Goal: Transaction & Acquisition: Purchase product/service

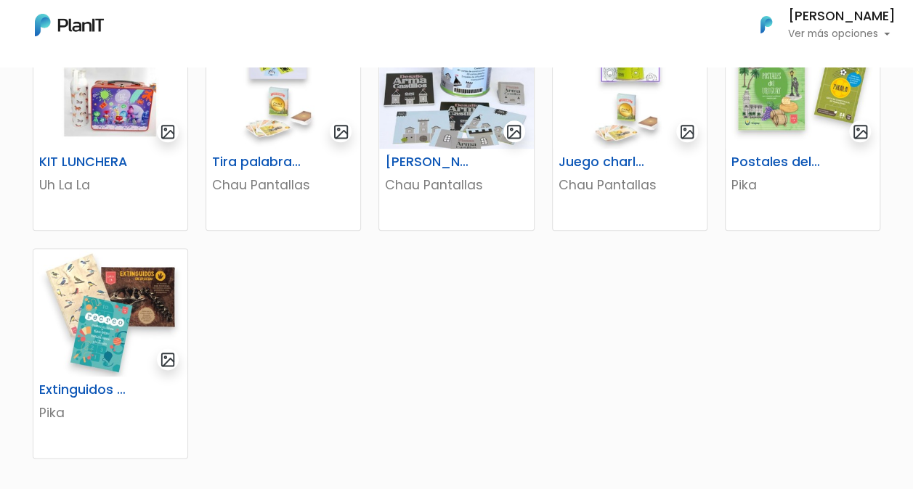
scroll to position [799, 0]
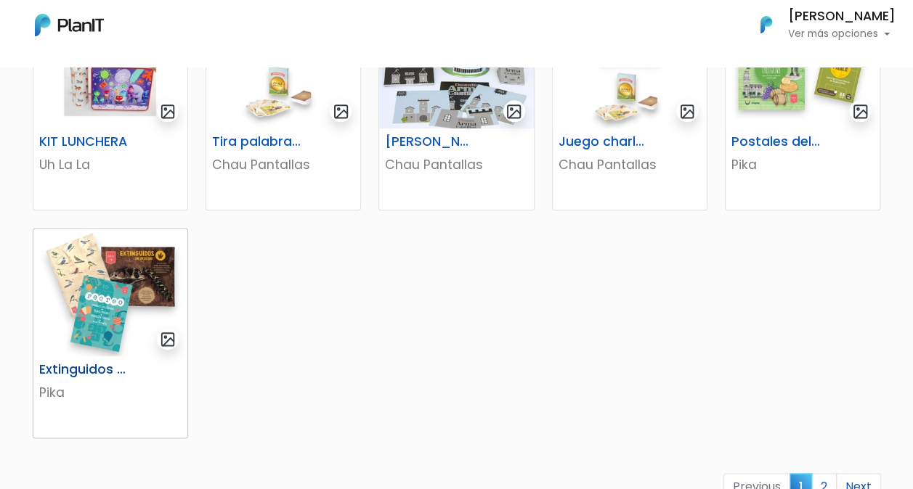
click at [125, 303] on img at bounding box center [110, 293] width 154 height 128
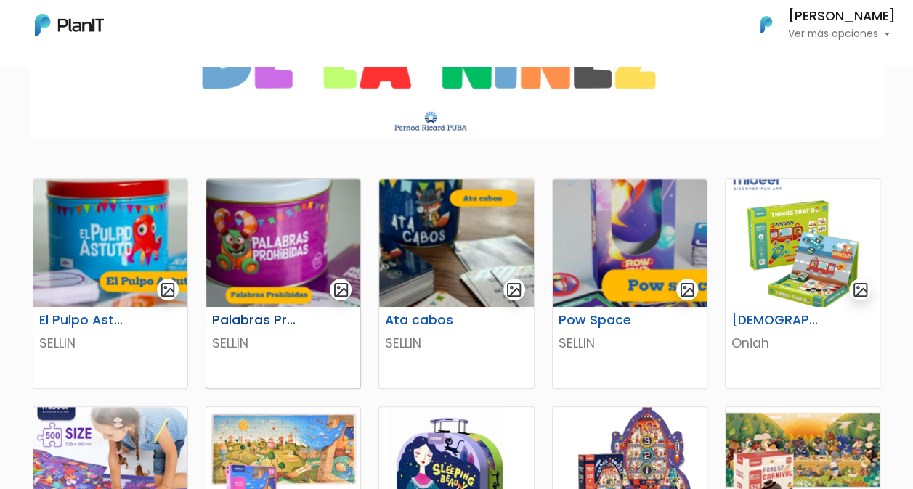
scroll to position [145, 0]
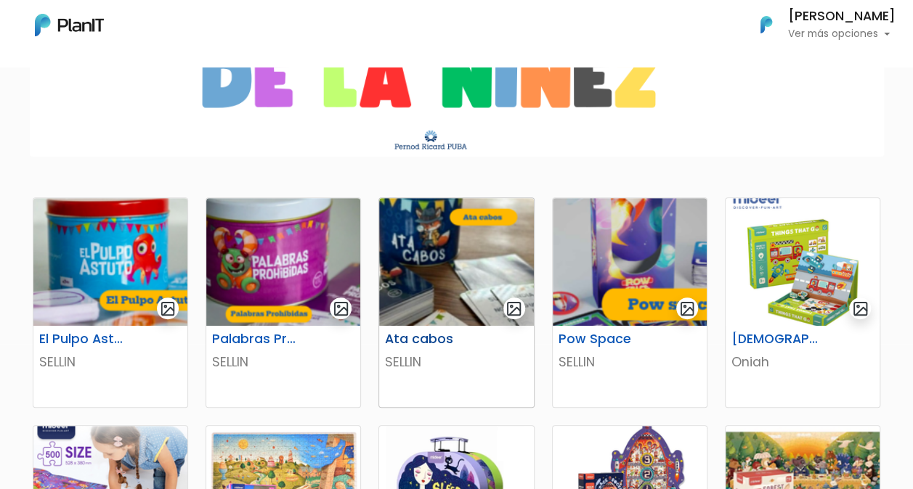
click at [471, 251] on img at bounding box center [456, 262] width 154 height 128
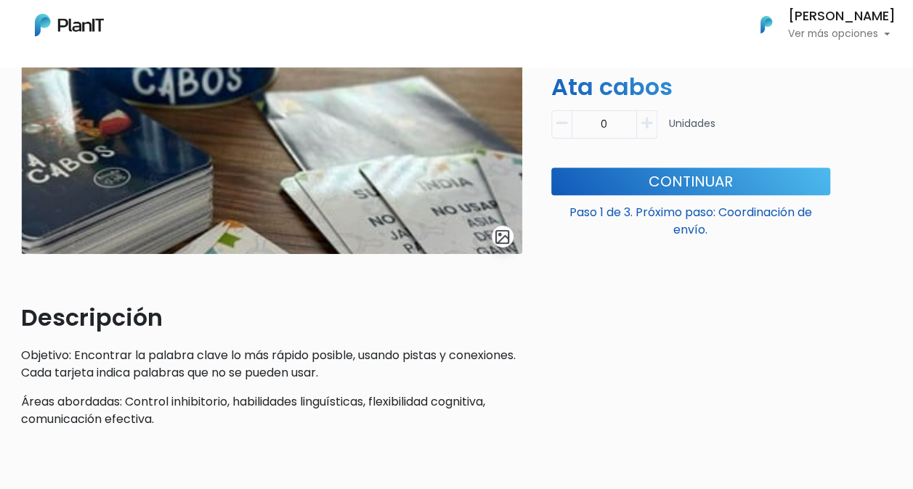
scroll to position [218, 0]
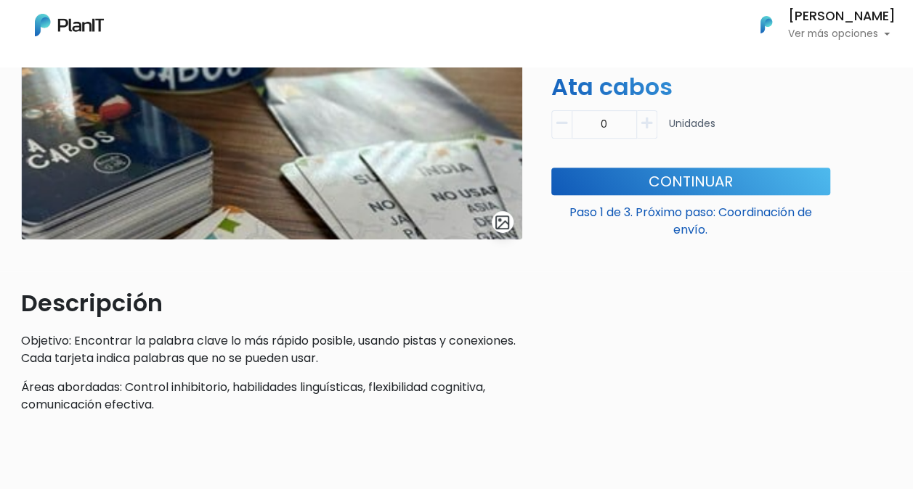
click at [648, 128] on icon "button" at bounding box center [646, 123] width 11 height 13
type input "1"
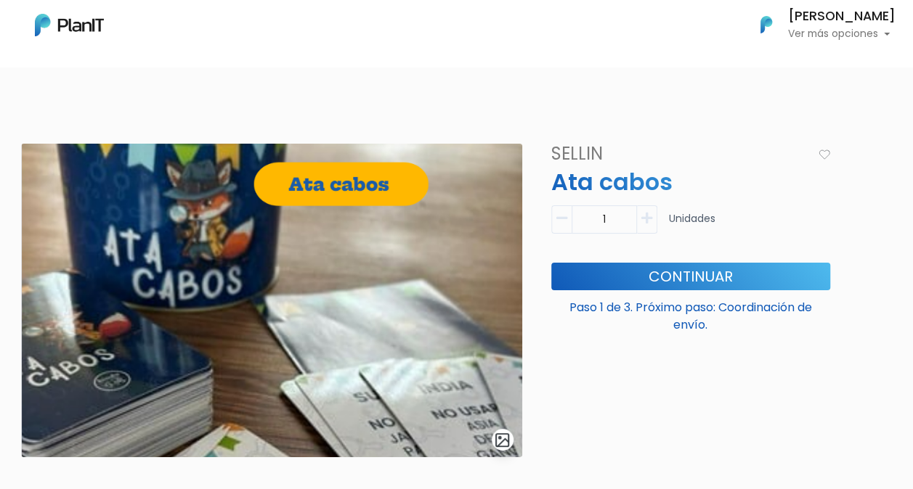
scroll to position [73, 0]
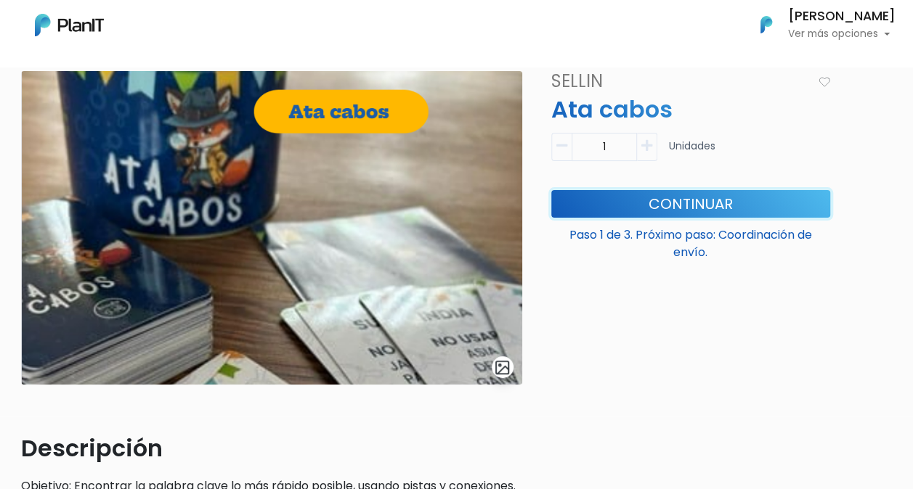
click at [664, 205] on button "Continuar" at bounding box center [690, 204] width 279 height 28
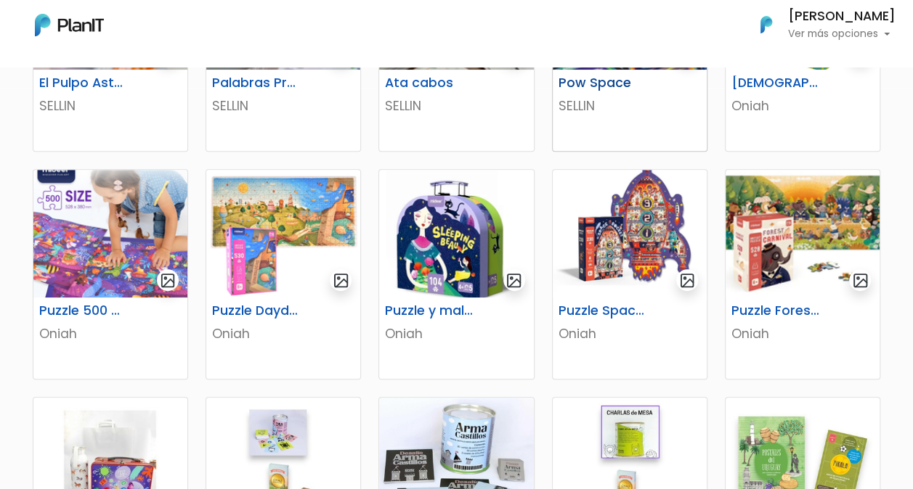
scroll to position [436, 0]
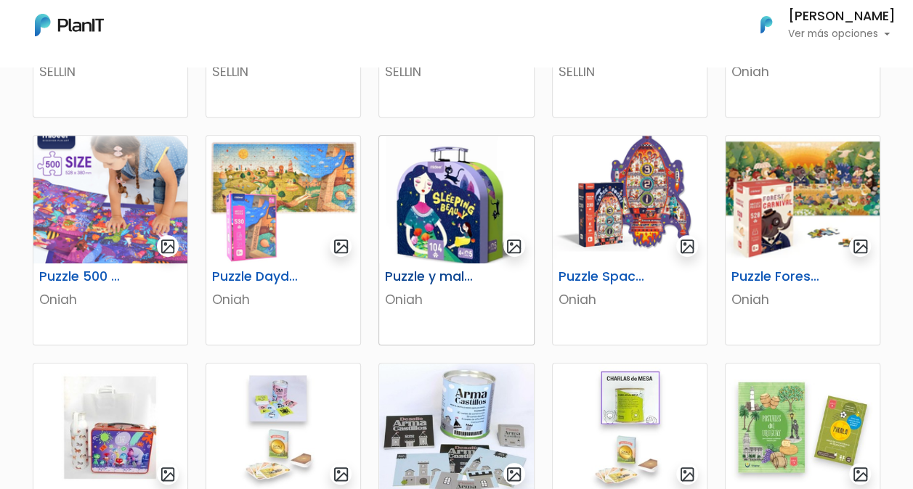
click at [463, 228] on img at bounding box center [456, 200] width 154 height 128
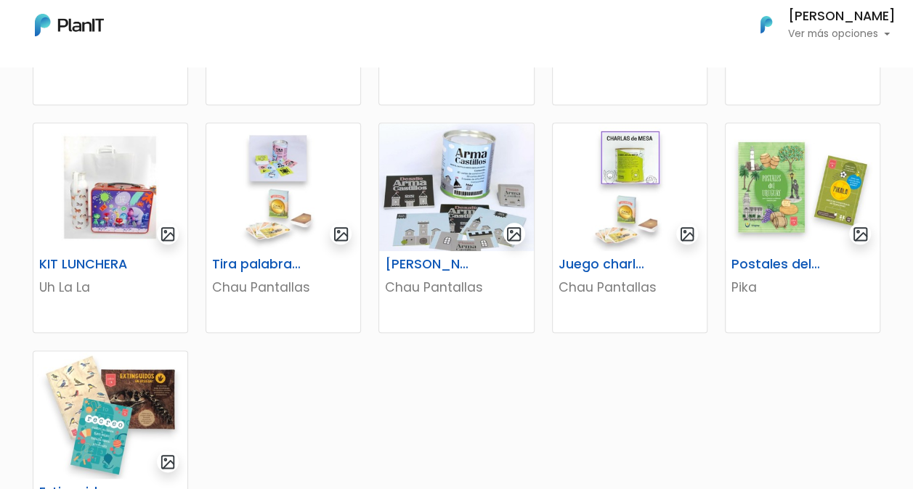
scroll to position [654, 0]
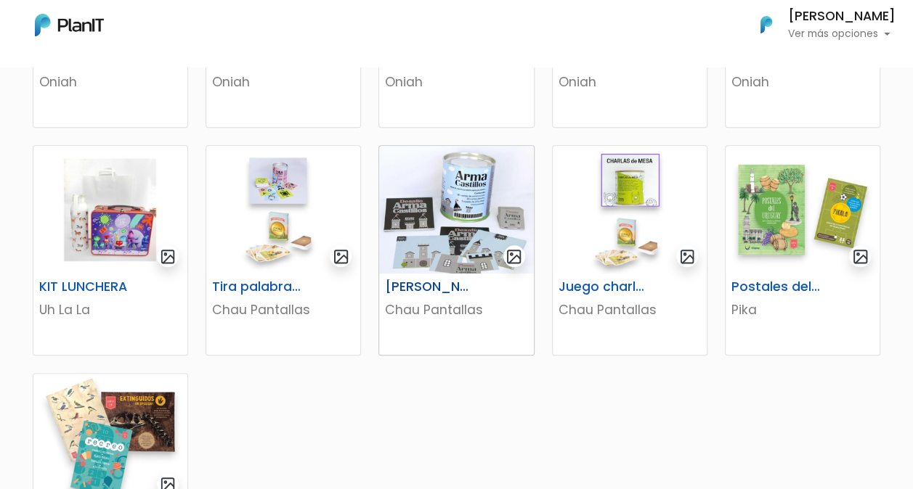
click at [457, 211] on img at bounding box center [456, 210] width 154 height 128
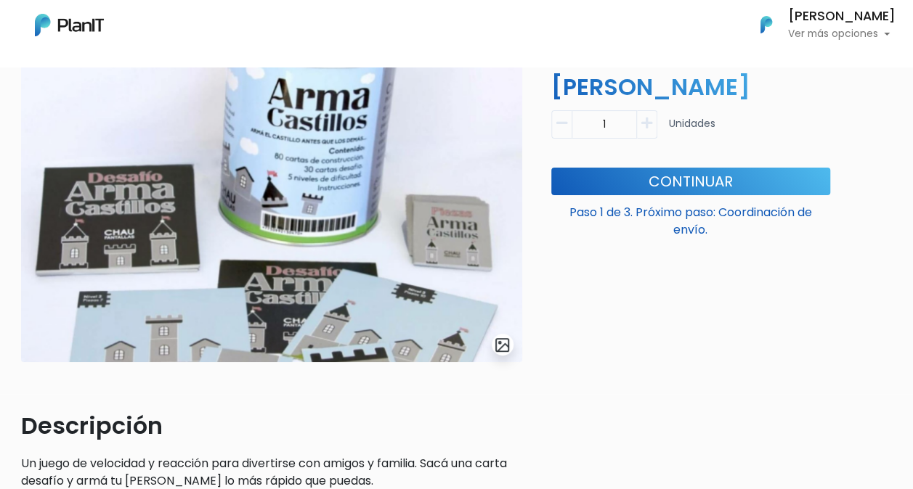
scroll to position [73, 0]
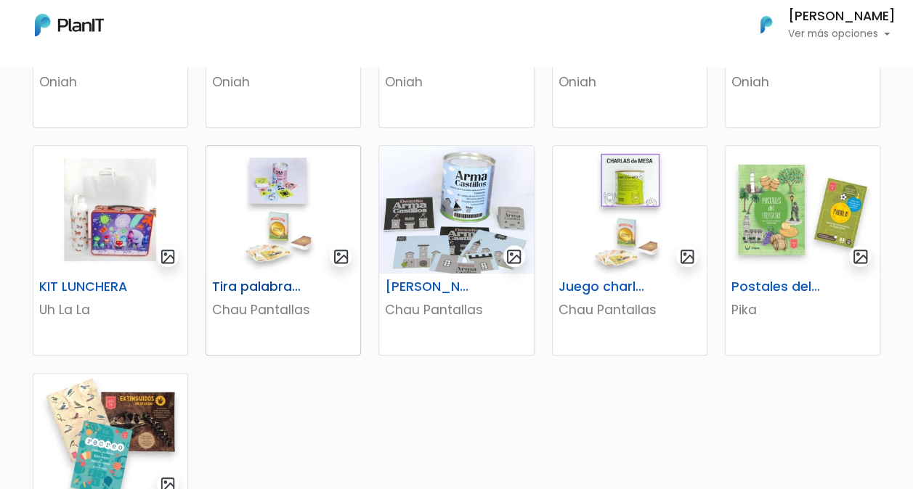
click at [302, 257] on img at bounding box center [283, 210] width 154 height 128
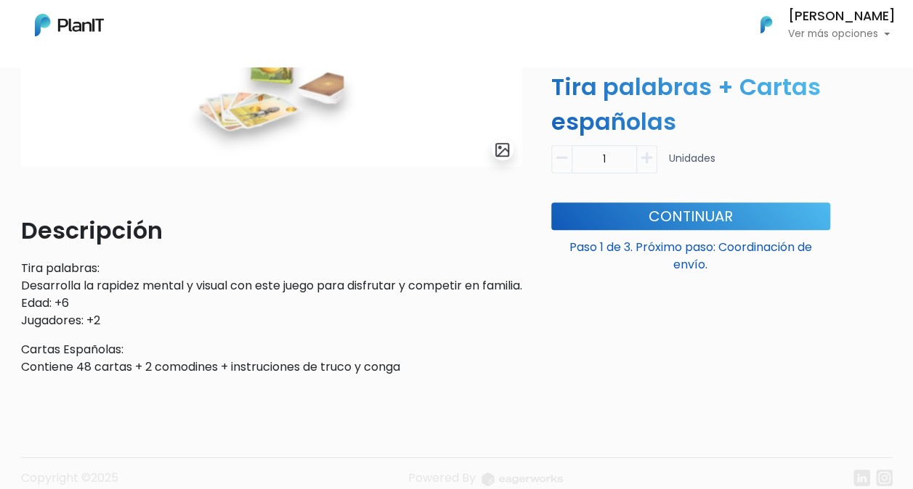
scroll to position [218, 0]
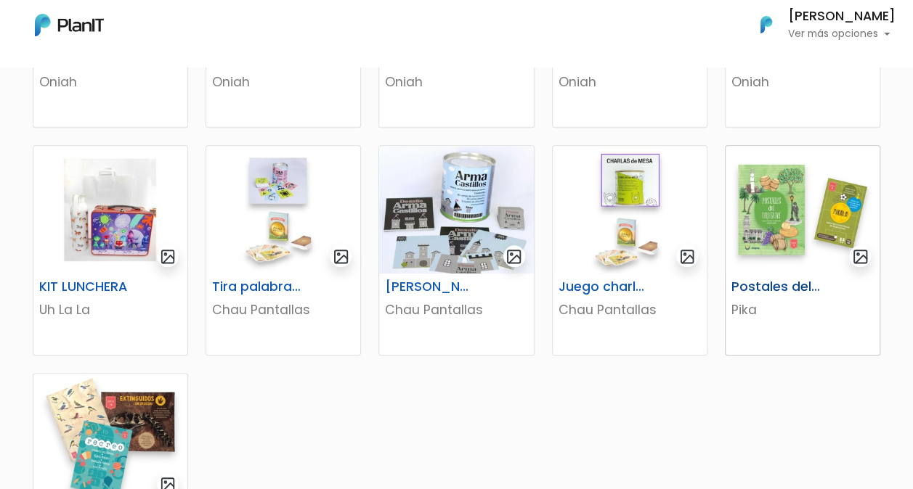
click at [798, 238] on img at bounding box center [802, 210] width 154 height 128
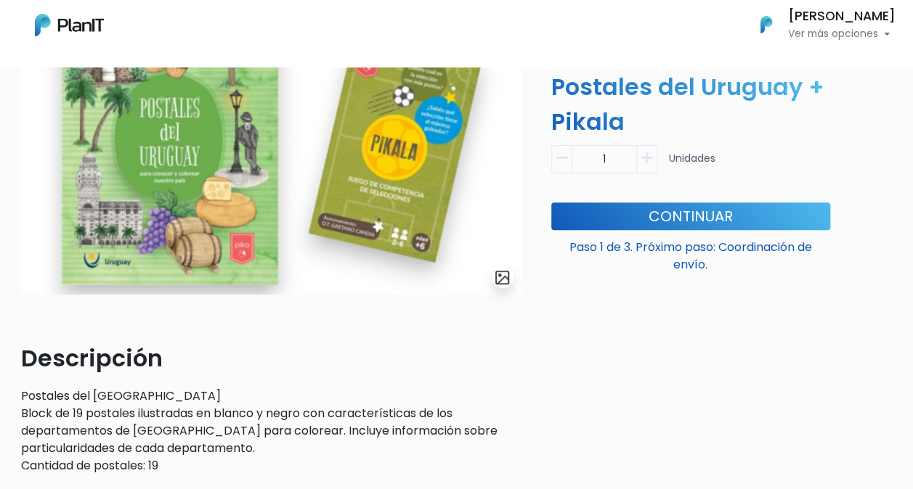
scroll to position [73, 0]
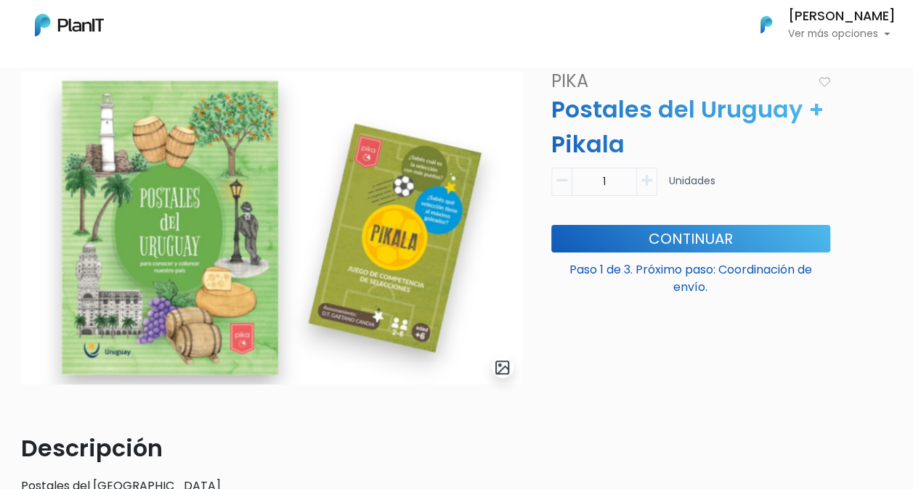
click at [643, 182] on icon "button" at bounding box center [646, 180] width 11 height 13
click at [565, 178] on icon "button" at bounding box center [561, 180] width 11 height 13
type input "1"
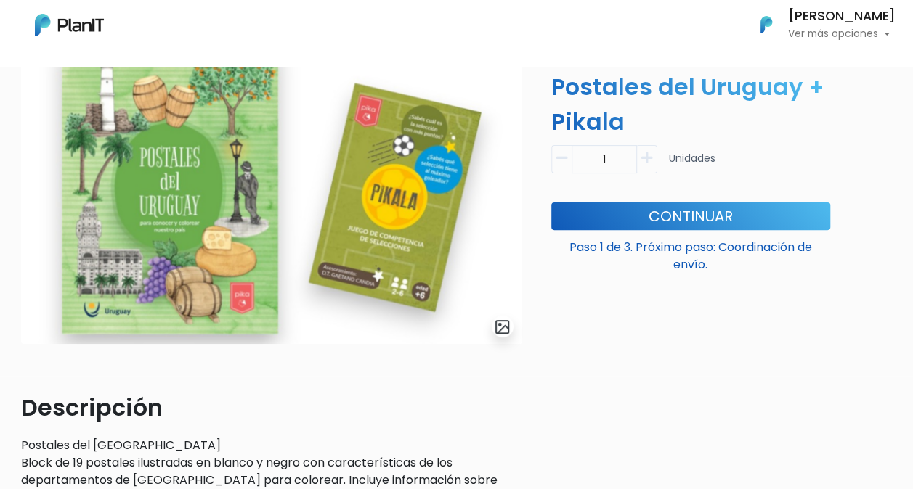
scroll to position [145, 0]
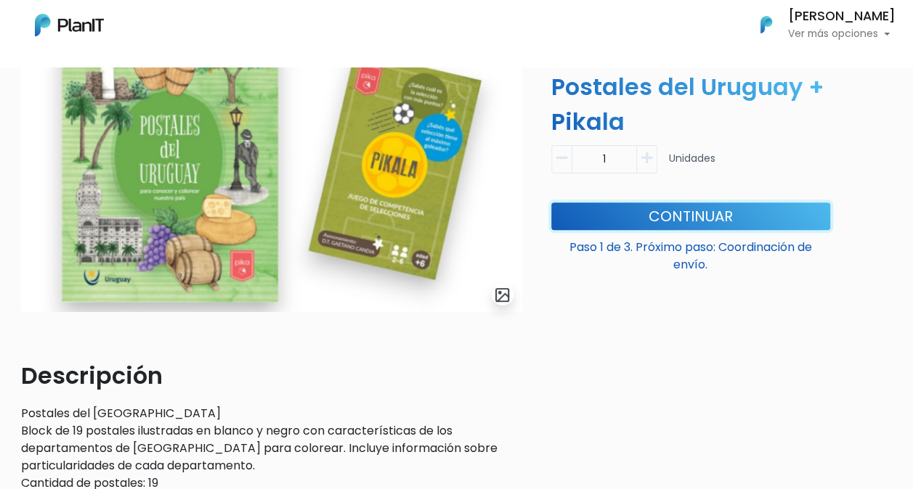
click at [667, 218] on button "Continuar" at bounding box center [690, 217] width 279 height 28
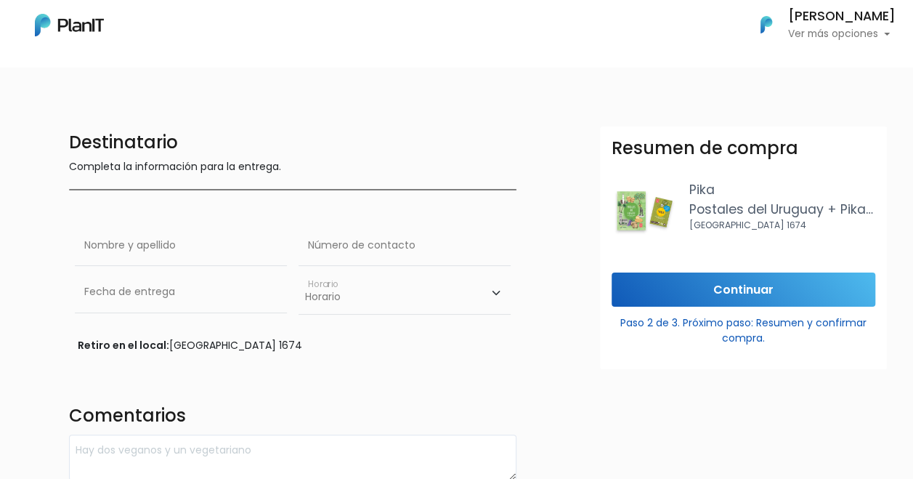
click at [118, 177] on div "Destinatario Completa la información para la entrega. Nombre y apellido Número …" at bounding box center [292, 303] width 465 height 354
click at [134, 250] on input "text" at bounding box center [181, 245] width 212 height 41
type input "[PERSON_NAME]"
type input "97759896"
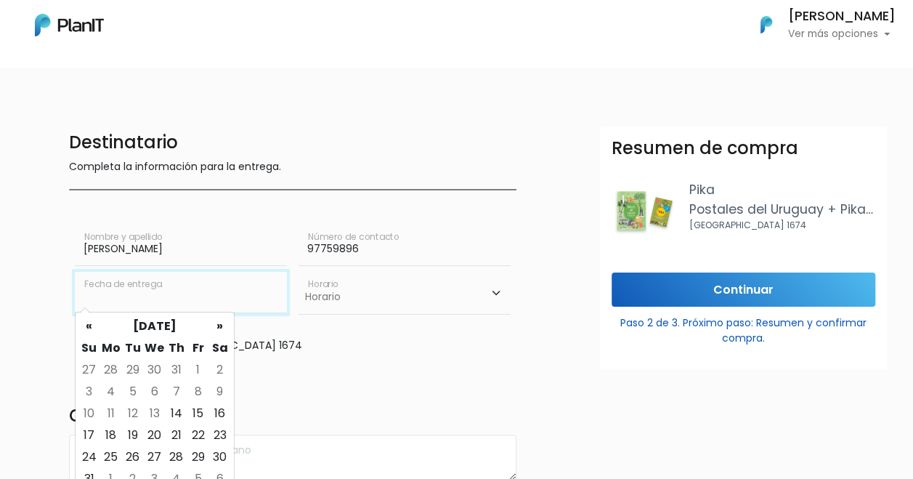
click at [167, 290] on input "text" at bounding box center [181, 292] width 212 height 41
click at [174, 410] on td "14" at bounding box center [177, 413] width 22 height 22
click at [184, 290] on input "14/08/2025" at bounding box center [181, 292] width 212 height 41
click at [202, 413] on td "15" at bounding box center [198, 413] width 22 height 22
type input "15/08/2025"
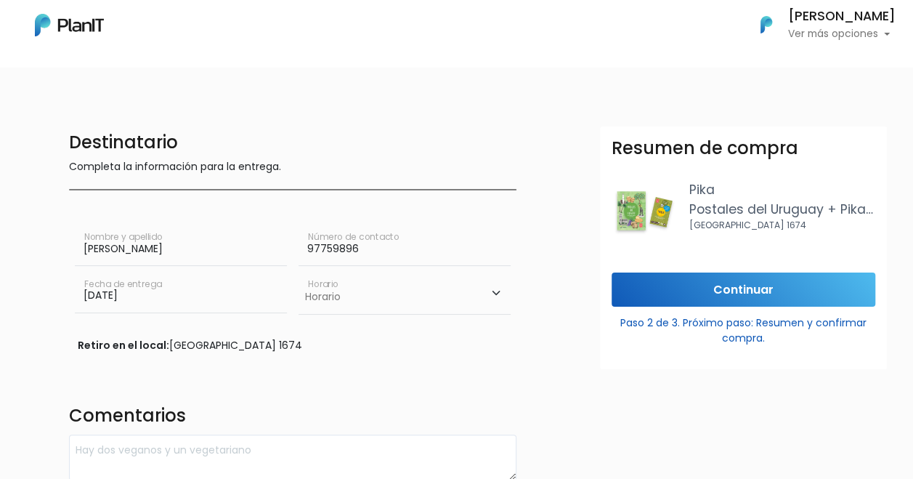
click at [377, 291] on select "Horario 10:00 - 12:00 14:00 - 16:00 16:00 - 18:00" at bounding box center [404, 293] width 212 height 42
select select "0"
click at [298, 272] on select "Horario 10:00 - 12:00 14:00 - 16:00 16:00 - 18:00" at bounding box center [404, 293] width 212 height 42
click at [763, 289] on input "Continuar" at bounding box center [743, 289] width 264 height 34
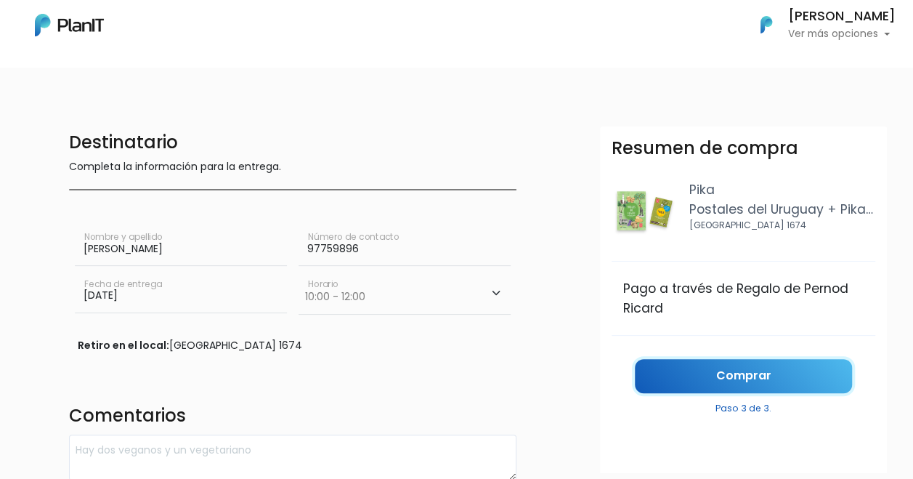
click at [715, 374] on link "Comprar" at bounding box center [743, 376] width 217 height 34
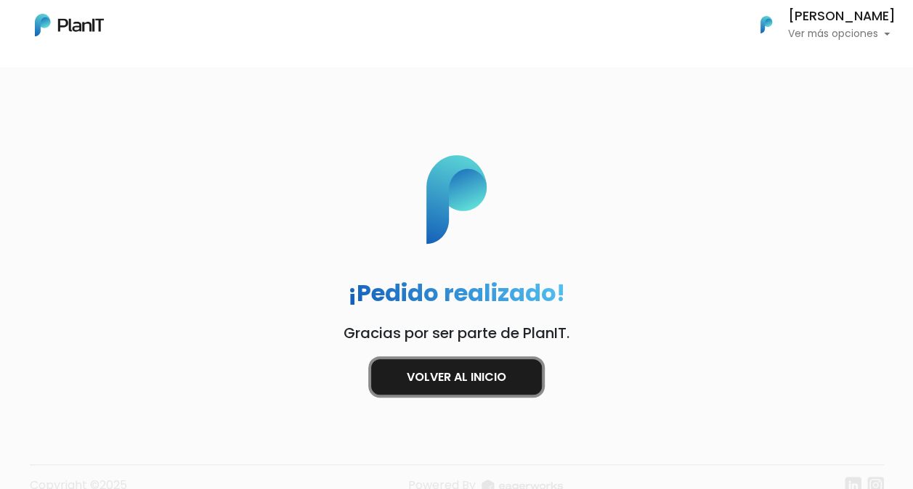
click at [448, 380] on link "Volver al inicio" at bounding box center [456, 377] width 171 height 36
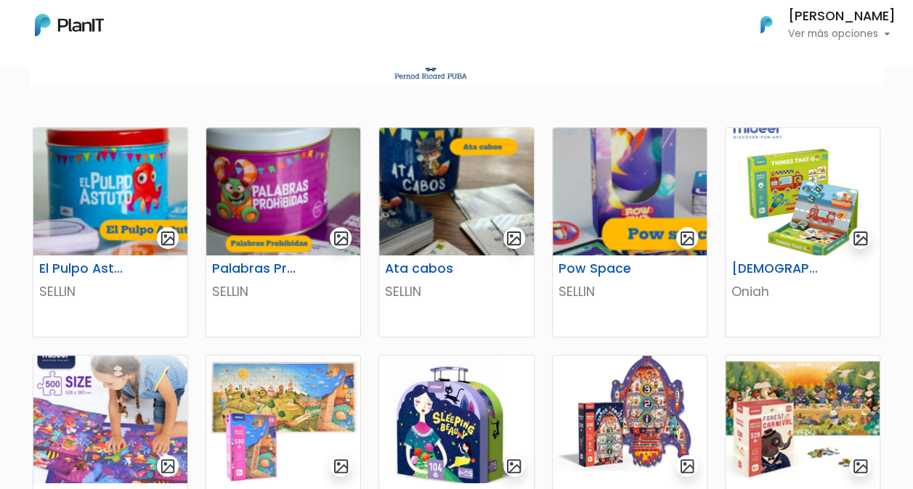
scroll to position [218, 0]
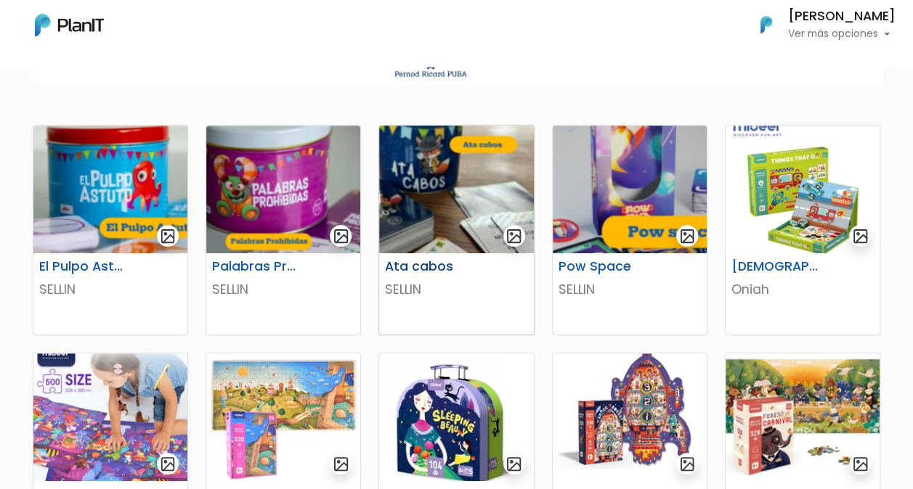
click at [449, 174] on img at bounding box center [456, 190] width 154 height 128
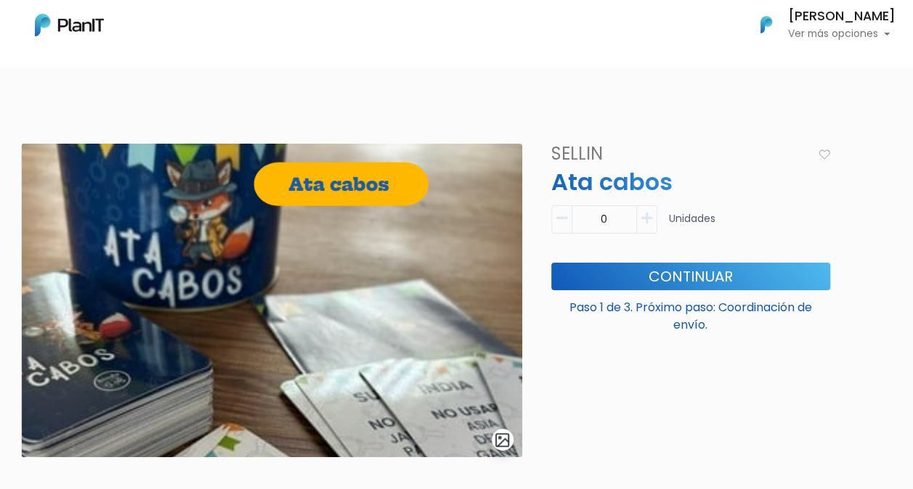
click at [651, 221] on icon "button" at bounding box center [646, 218] width 11 height 13
type input "1"
click at [685, 273] on button "Continuar" at bounding box center [690, 277] width 279 height 28
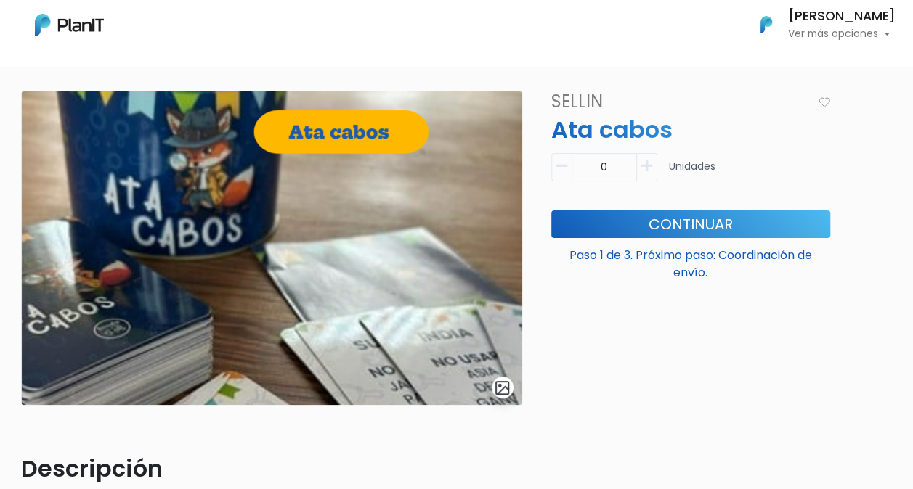
scroll to position [73, 0]
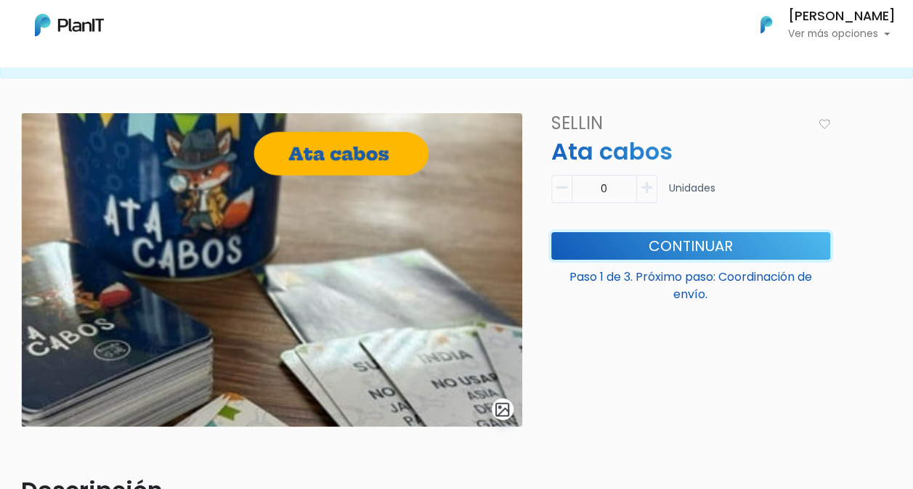
click at [659, 240] on button "Continuar" at bounding box center [690, 246] width 279 height 28
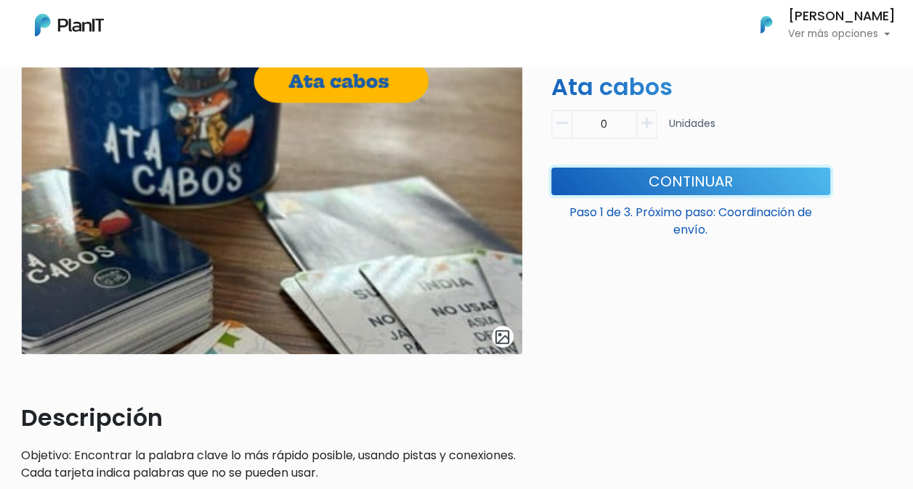
scroll to position [0, 0]
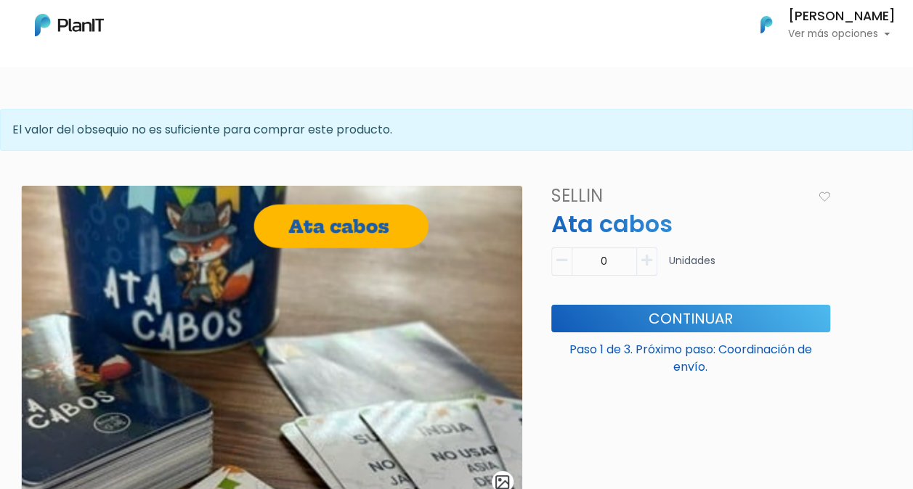
click at [89, 24] on img at bounding box center [69, 25] width 69 height 23
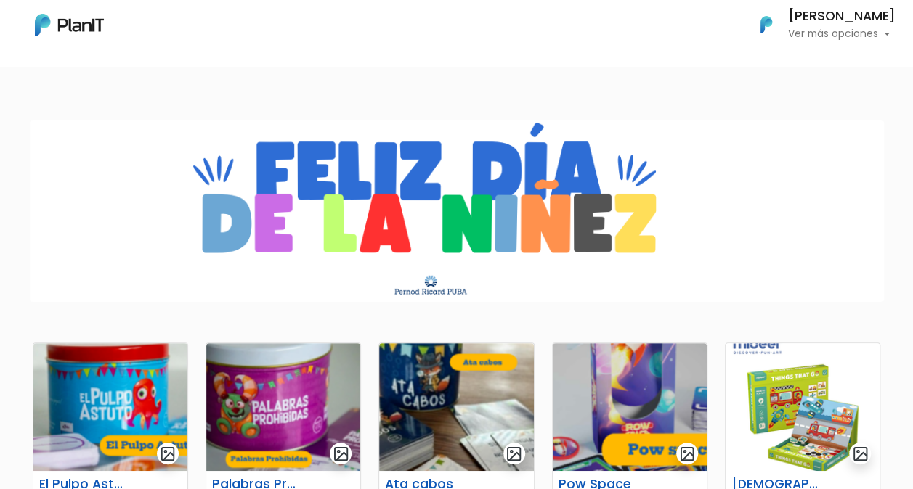
click at [811, 43] on button "[PERSON_NAME] Ver más opciones" at bounding box center [818, 25] width 154 height 38
click at [816, 37] on p "Ver más opciones" at bounding box center [841, 34] width 107 height 10
click at [818, 67] on span "Mis Compras" at bounding box center [815, 65] width 75 height 17
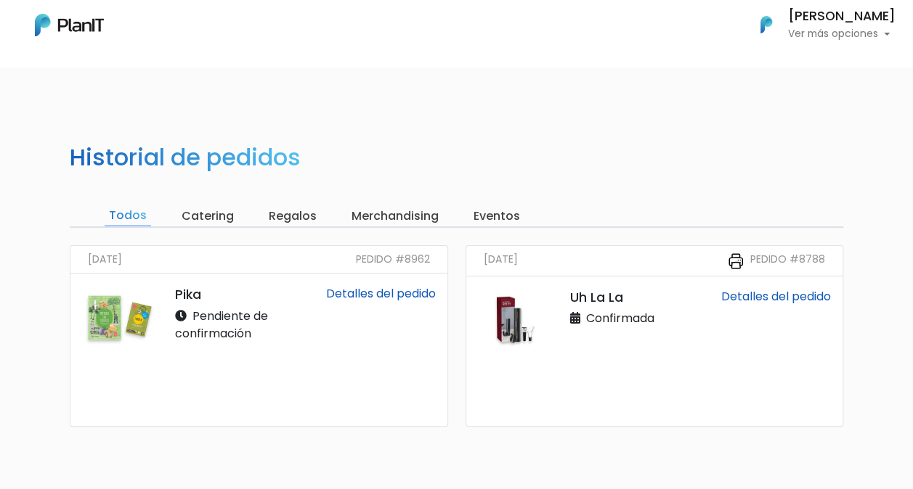
click at [394, 288] on link "Detalles del pedido" at bounding box center [380, 293] width 110 height 17
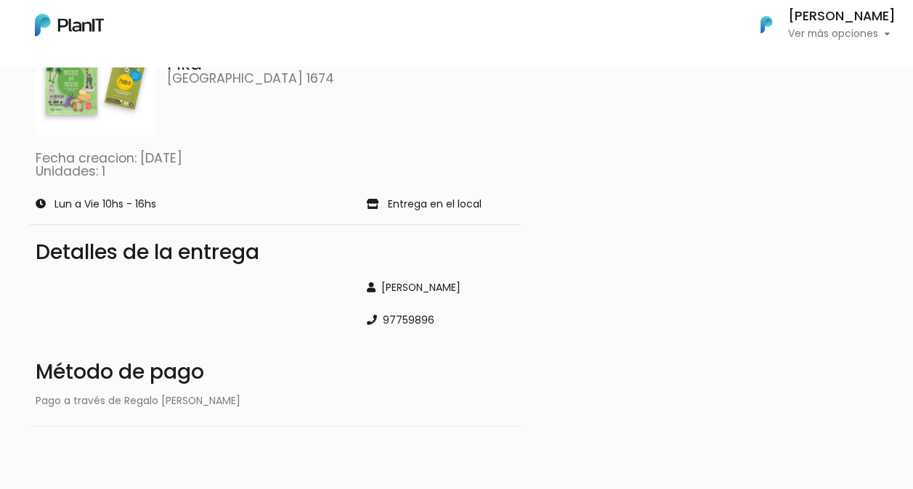
scroll to position [203, 0]
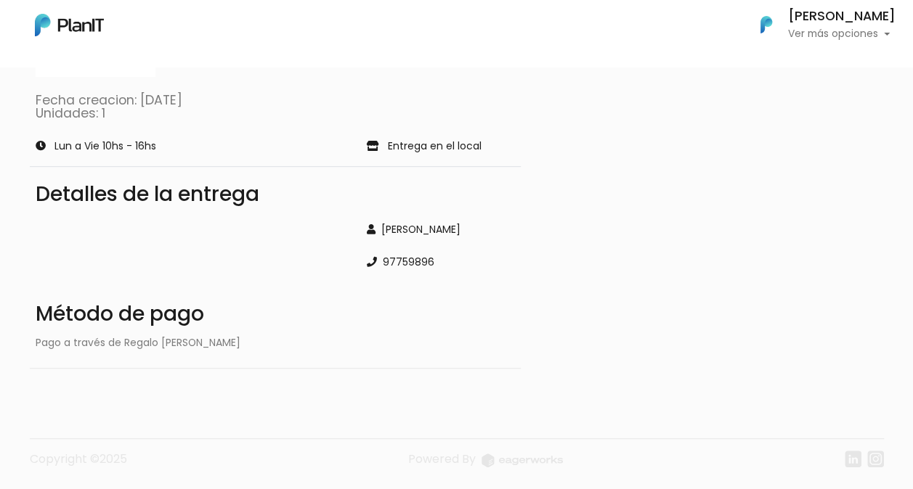
click at [428, 150] on p "Entrega en el local" at bounding box center [435, 147] width 94 height 10
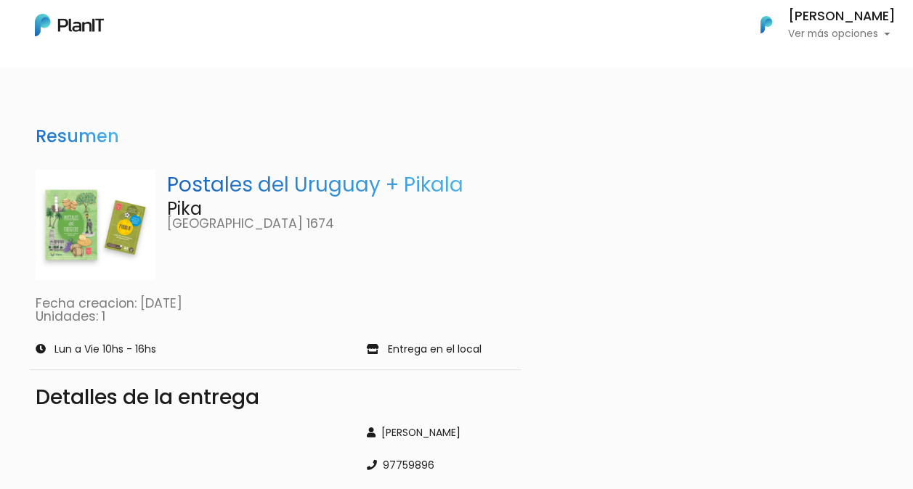
click at [816, 19] on h6 "[PERSON_NAME]" at bounding box center [841, 16] width 107 height 13
click at [825, 72] on span "Mis Compras" at bounding box center [815, 65] width 75 height 17
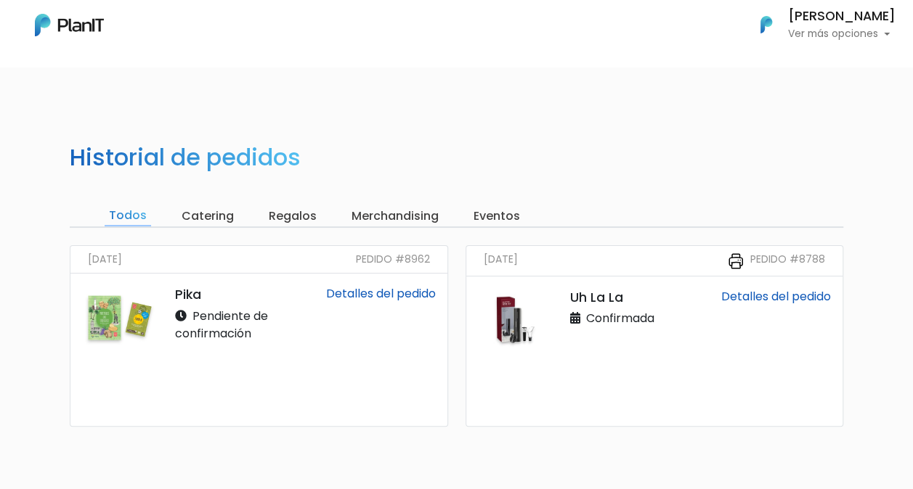
click at [797, 292] on link "Detalles del pedido" at bounding box center [776, 296] width 110 height 17
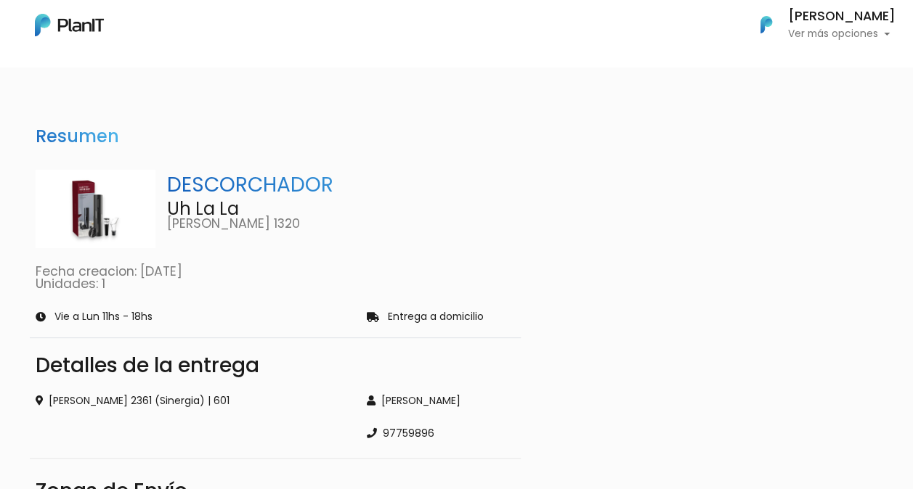
click at [817, 29] on p "Ver más opciones" at bounding box center [841, 34] width 107 height 10
click at [823, 65] on span "Mis Compras" at bounding box center [815, 65] width 75 height 17
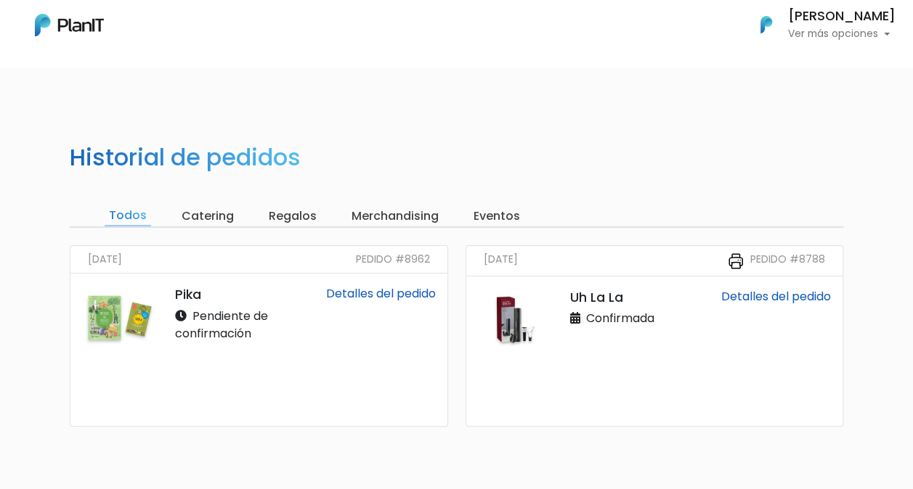
click at [208, 216] on input "Catering" at bounding box center [207, 216] width 61 height 20
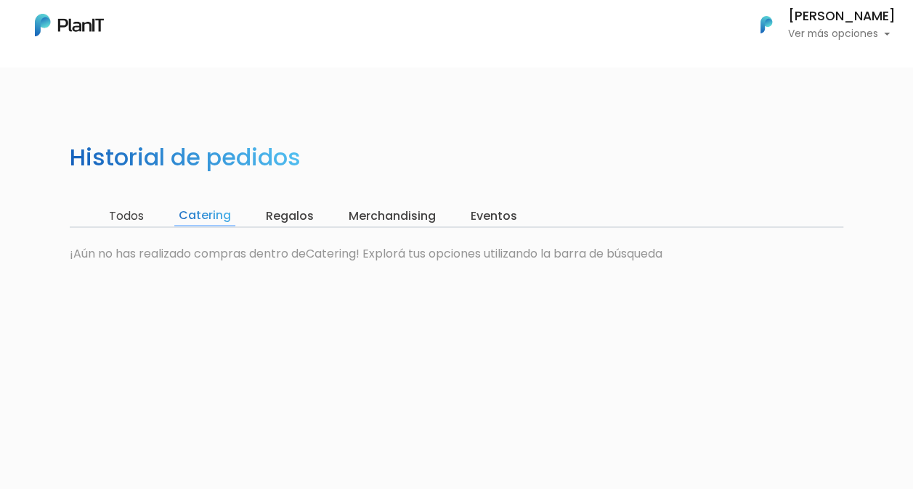
click at [297, 222] on input "Regalos" at bounding box center [289, 216] width 57 height 20
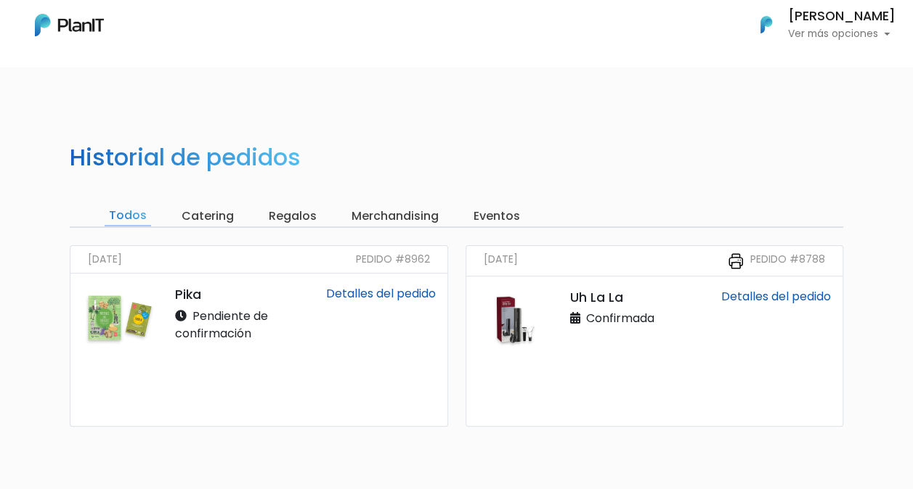
click at [79, 22] on img at bounding box center [69, 25] width 69 height 23
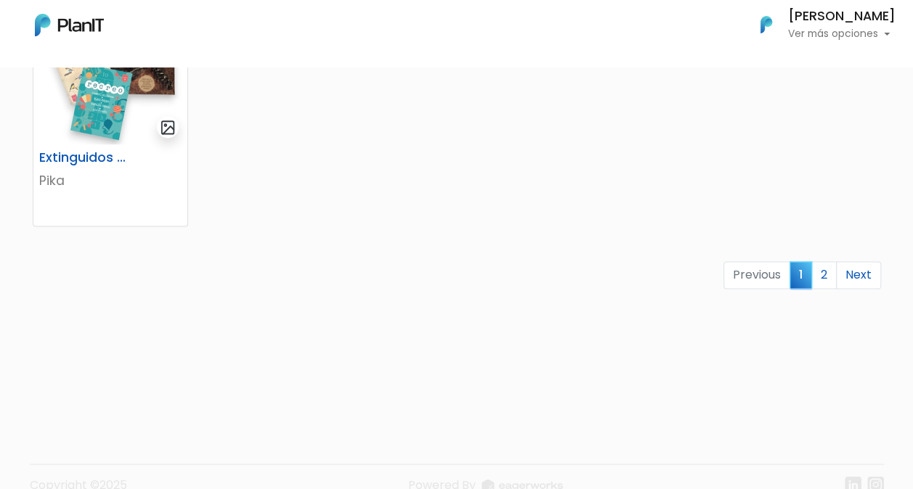
scroll to position [1037, 0]
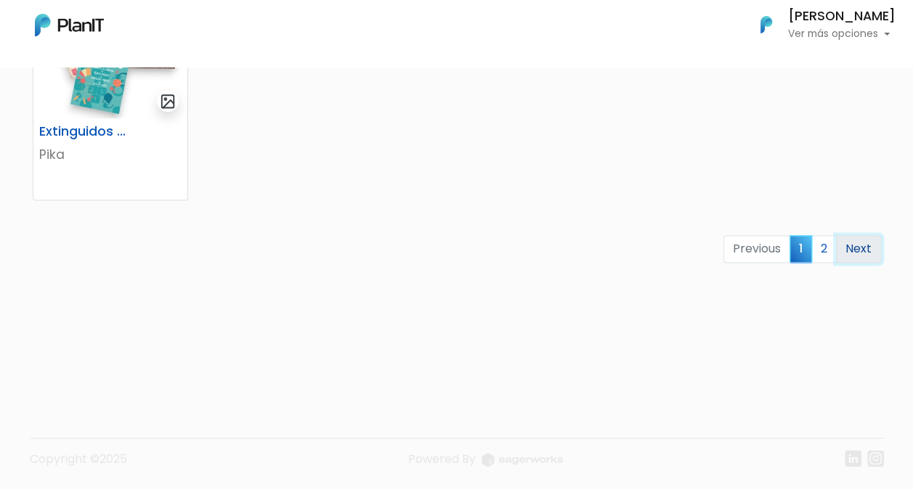
click at [852, 245] on link "Next" at bounding box center [858, 249] width 45 height 28
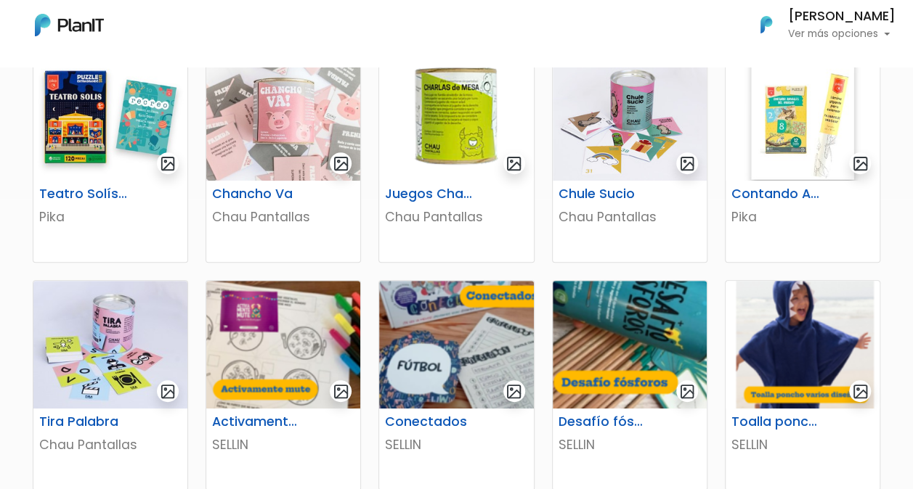
scroll to position [363, 0]
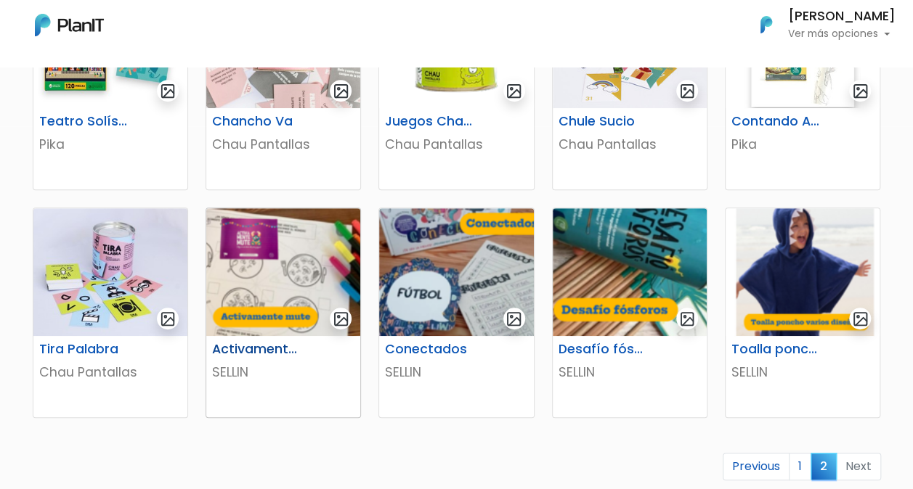
click at [248, 295] on img at bounding box center [283, 272] width 154 height 128
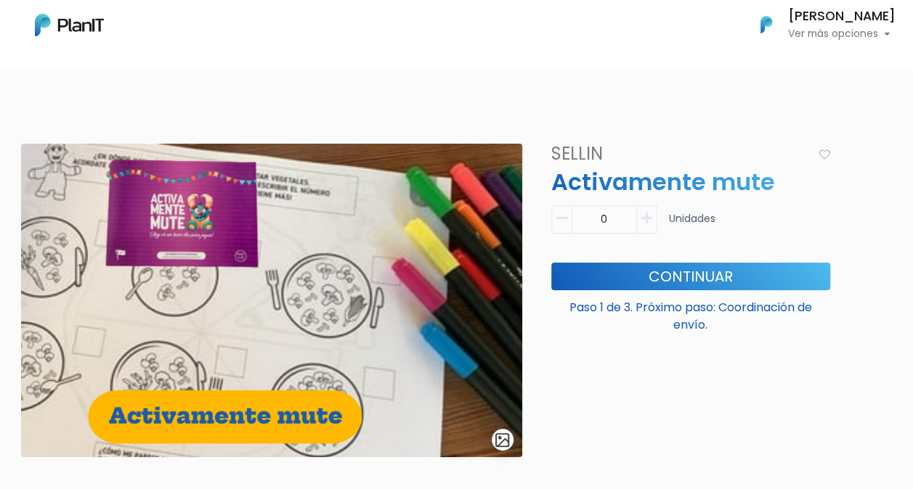
click at [650, 219] on icon "button" at bounding box center [646, 218] width 11 height 13
click at [561, 221] on icon "button" at bounding box center [561, 218] width 11 height 13
type input "0"
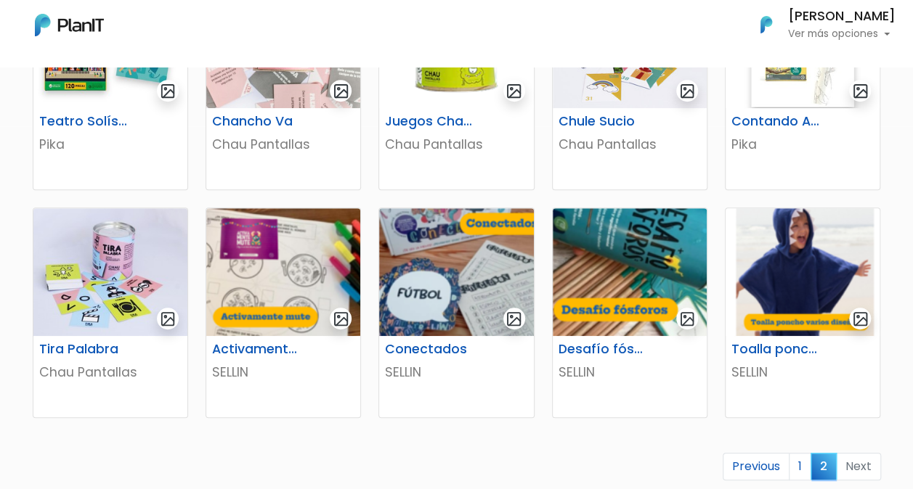
scroll to position [145, 0]
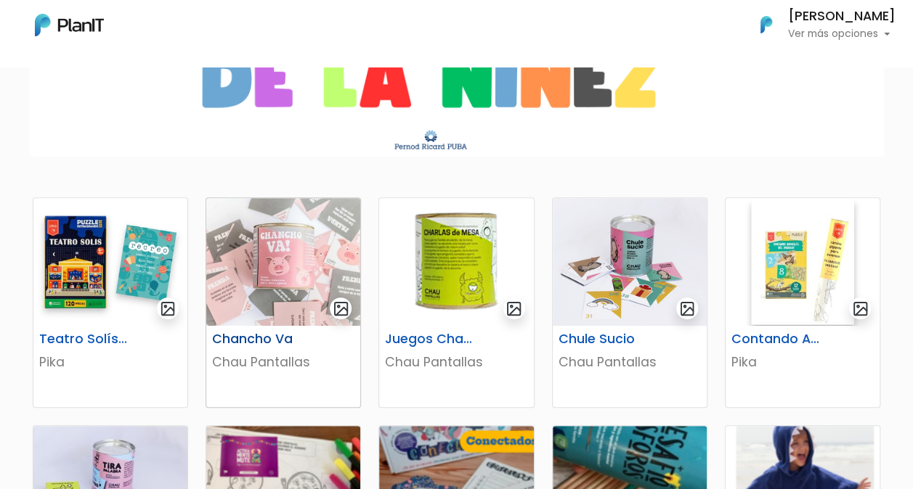
click at [249, 240] on img at bounding box center [283, 262] width 154 height 128
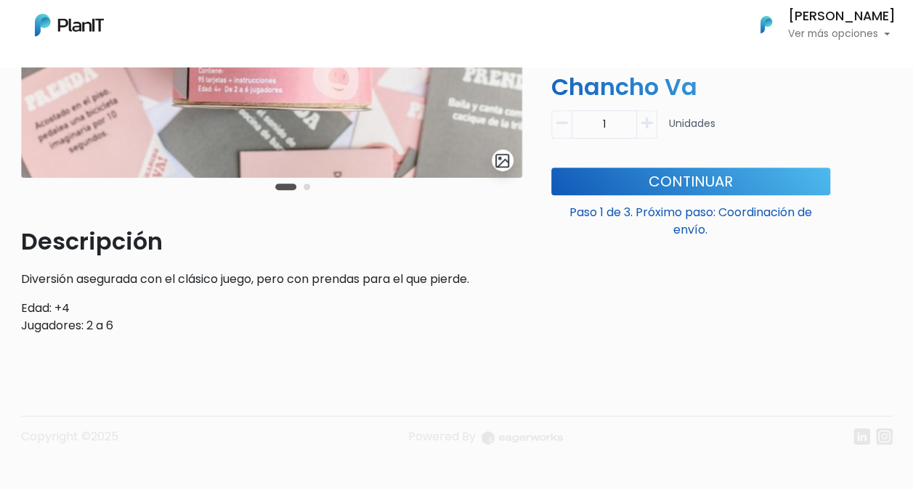
scroll to position [290, 0]
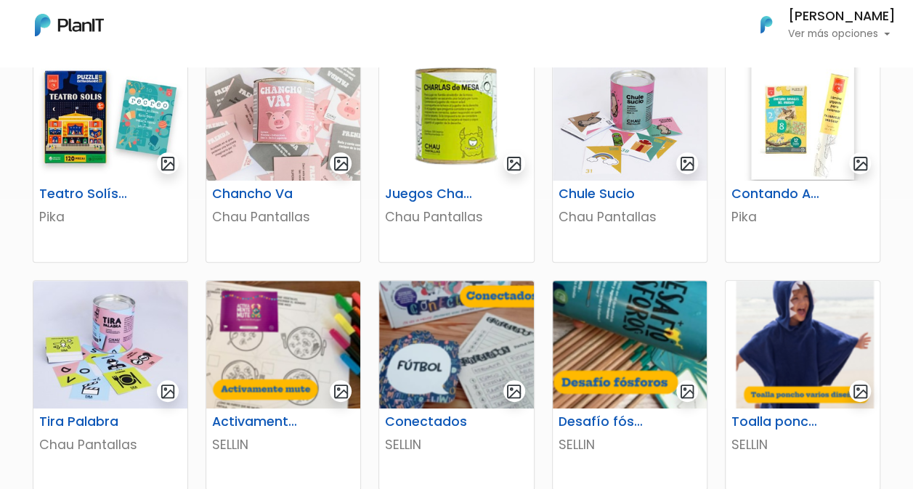
scroll to position [581, 0]
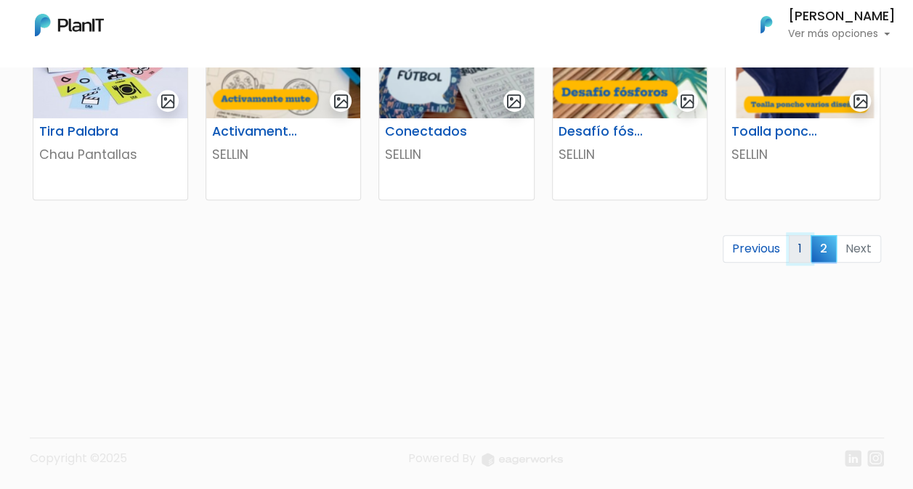
click at [803, 243] on link "1" at bounding box center [800, 249] width 23 height 28
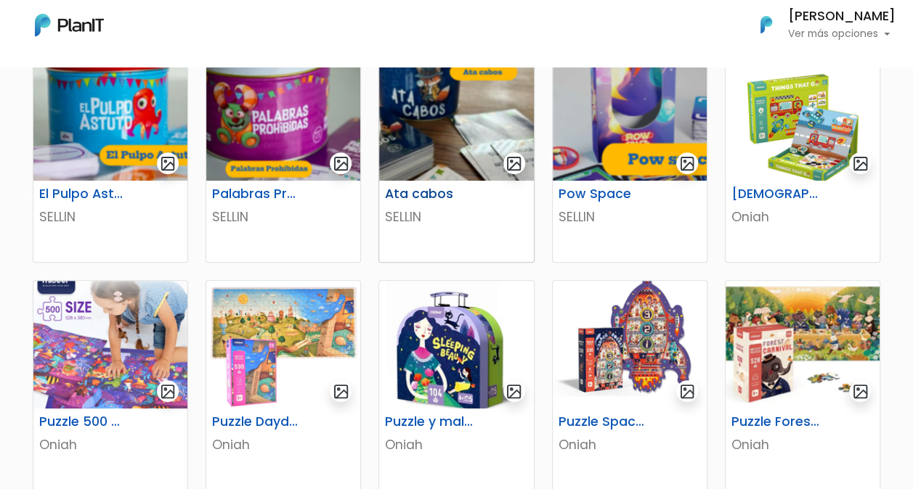
click at [436, 122] on img at bounding box center [456, 117] width 154 height 128
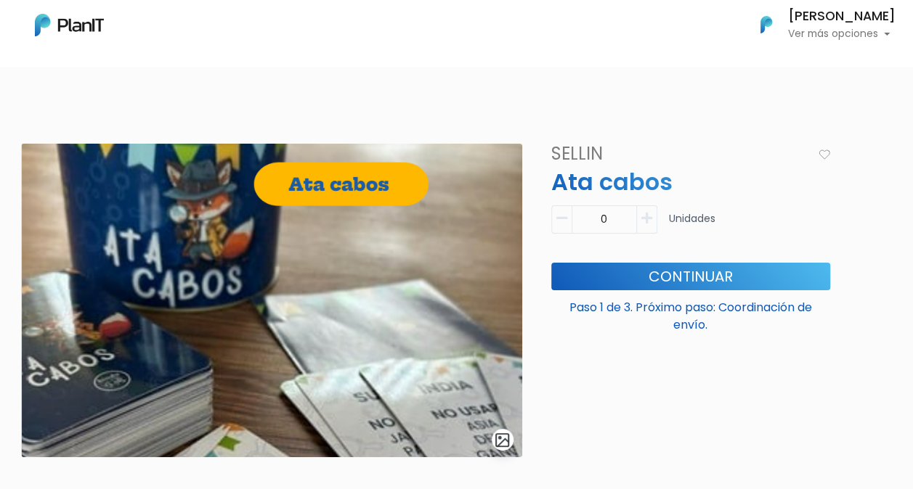
click at [650, 218] on icon "button" at bounding box center [646, 218] width 11 height 13
type input "1"
click at [652, 271] on button "Continuar" at bounding box center [690, 277] width 279 height 28
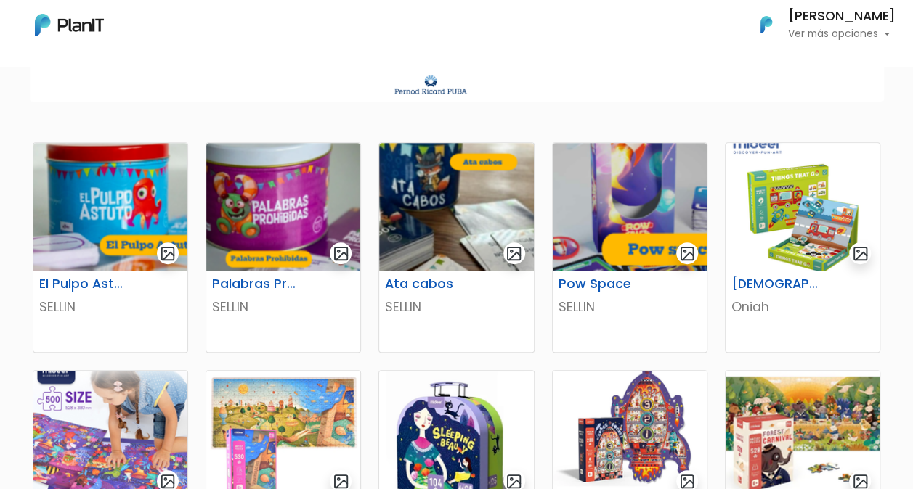
scroll to position [218, 0]
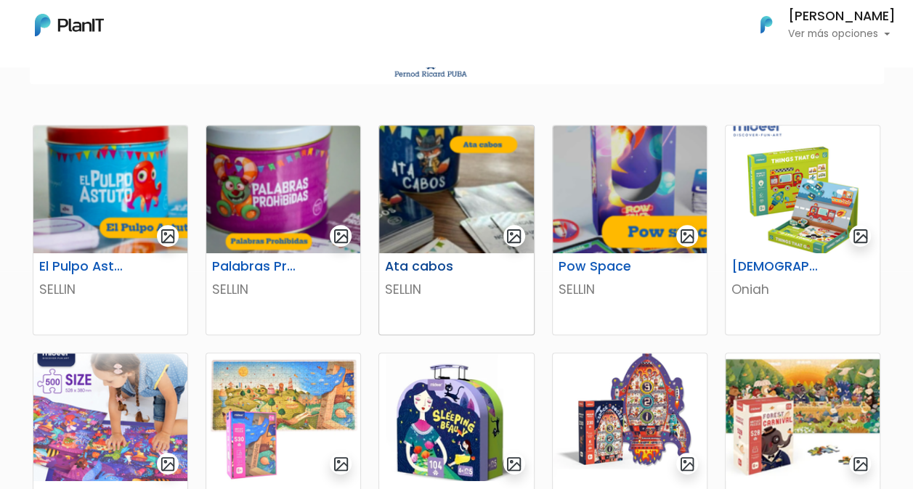
click at [426, 196] on img at bounding box center [456, 190] width 154 height 128
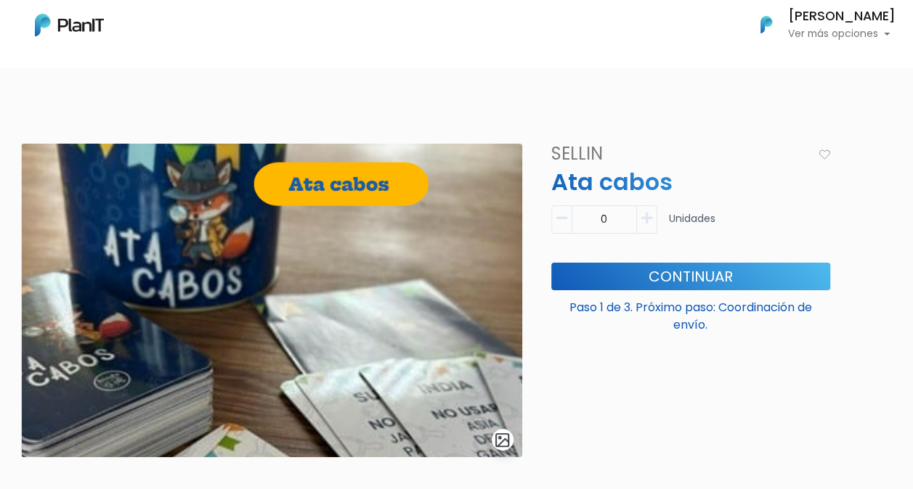
click at [643, 220] on icon "button" at bounding box center [646, 218] width 11 height 13
type input "1"
click at [662, 267] on button "Continuar" at bounding box center [690, 277] width 279 height 28
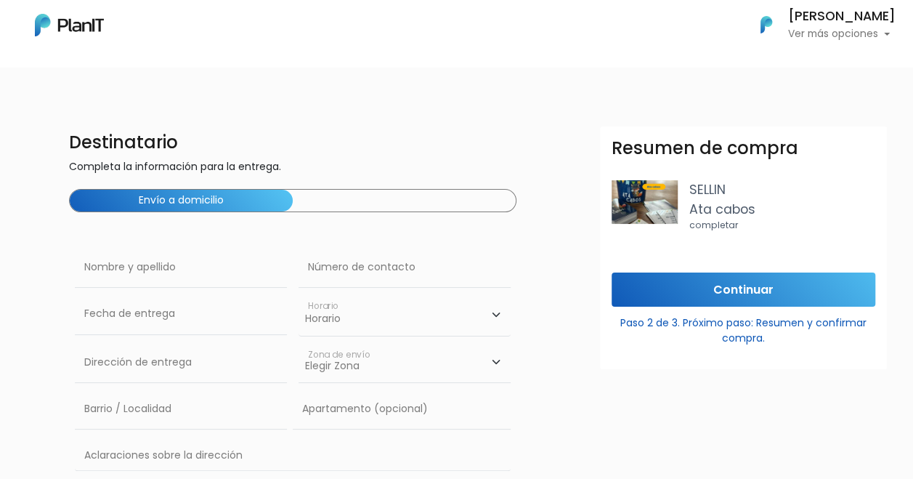
click at [322, 197] on div "Envío a domicilio" at bounding box center [293, 200] width 448 height 23
click at [443, 207] on div "Envío a domicilio" at bounding box center [293, 200] width 448 height 23
drag, startPoint x: 250, startPoint y: 192, endPoint x: 393, endPoint y: 198, distance: 143.2
click at [392, 198] on div "Envío a domicilio" at bounding box center [293, 200] width 448 height 23
click at [184, 281] on input "text" at bounding box center [181, 267] width 212 height 41
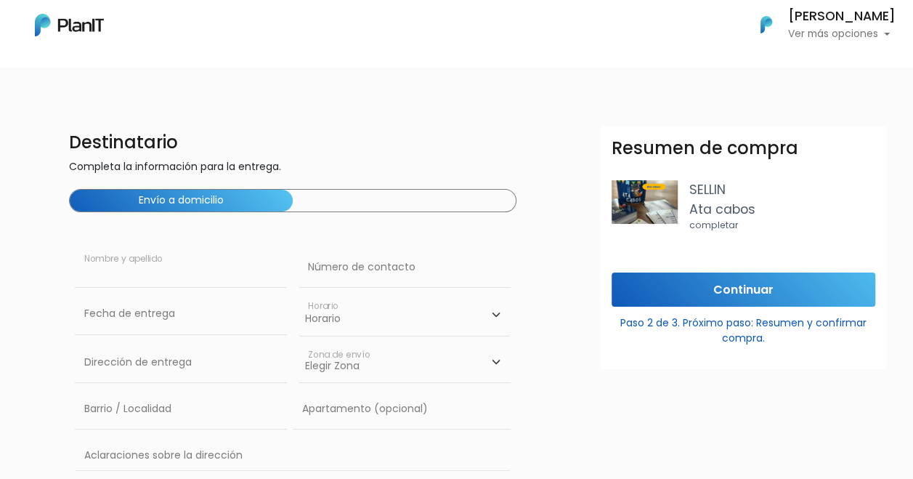
type input "[PERSON_NAME]"
type input "97759896"
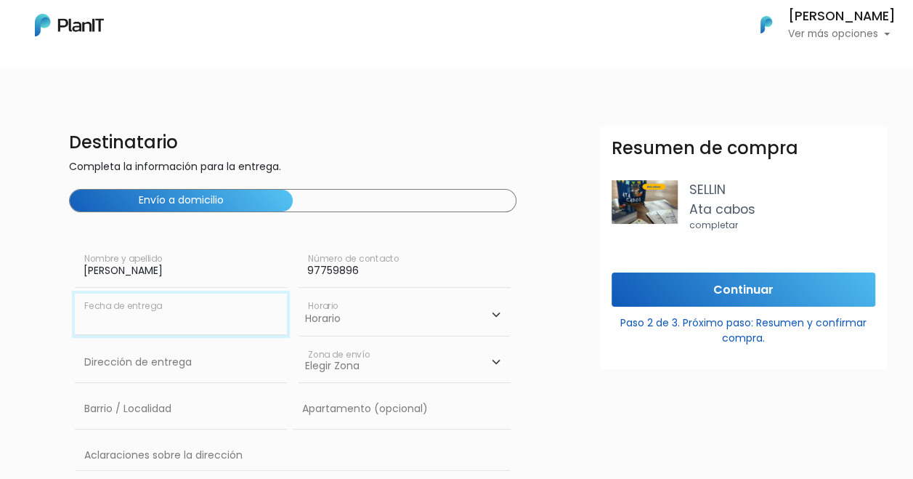
click at [161, 322] on input "text" at bounding box center [181, 313] width 212 height 41
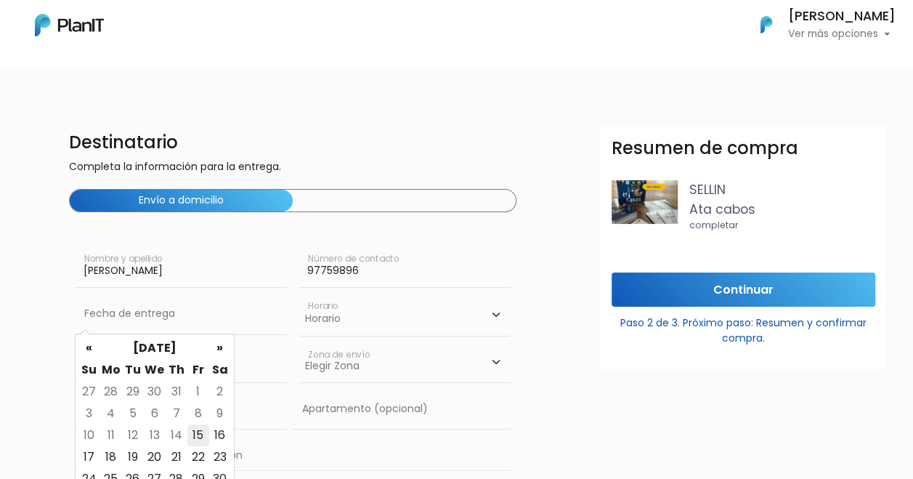
click at [199, 440] on td "15" at bounding box center [198, 435] width 22 height 22
type input "15/08/2025"
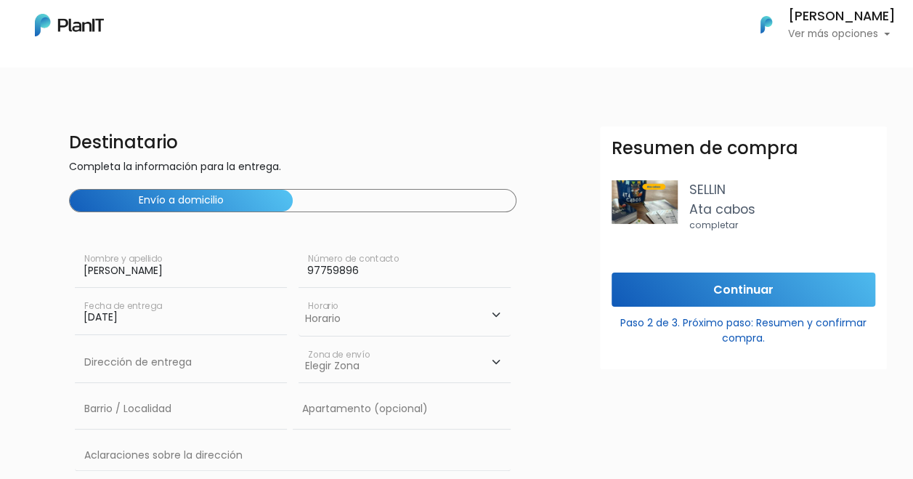
click at [350, 308] on select "Horario 08:00 - 10:00 10:00 - 12:00 14:00 - 16:00 16:00 - 18:00" at bounding box center [404, 314] width 212 height 42
select select "1"
click at [298, 293] on select "Horario 08:00 - 10:00 10:00 - 12:00 14:00 - 16:00 16:00 - 18:00" at bounding box center [404, 314] width 212 height 42
click at [258, 367] on input "text" at bounding box center [181, 362] width 212 height 41
type input "Juan Maria Perez 2680"
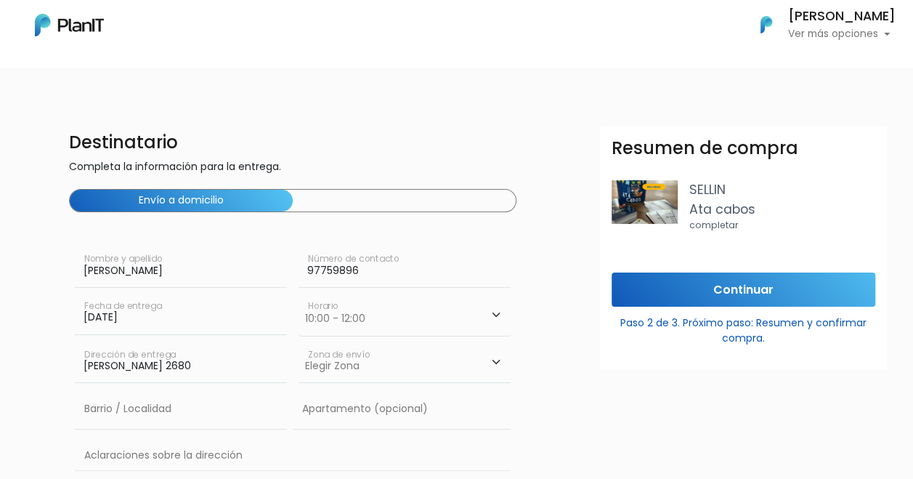
click at [368, 364] on select "Elegir Zona Zona américa Montevideo" at bounding box center [404, 362] width 212 height 41
select select "10"
click at [298, 342] on select "Elegir Zona Zona américa Montevideo" at bounding box center [404, 362] width 212 height 41
click at [170, 415] on input "text" at bounding box center [181, 408] width 212 height 41
type input "Pocitos"
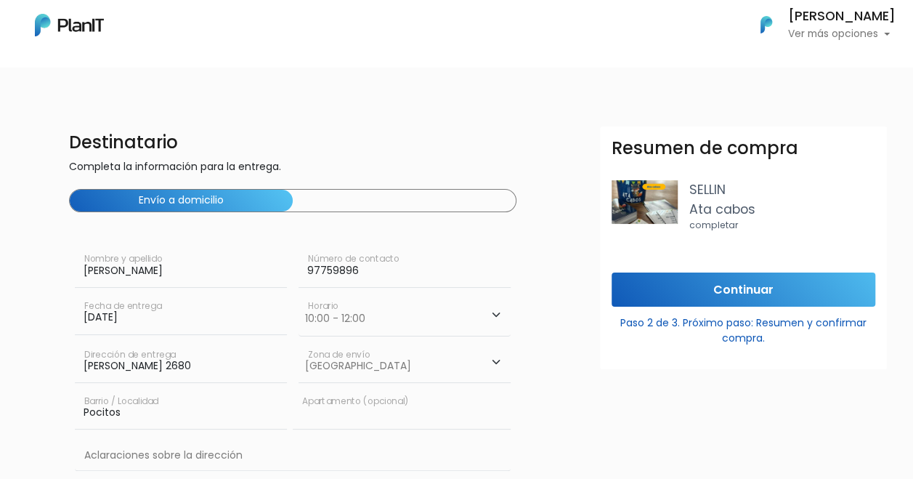
click at [389, 417] on input "text" at bounding box center [402, 408] width 218 height 41
type input "302"
click at [359, 458] on input "text" at bounding box center [293, 456] width 436 height 42
click at [619, 402] on div "Resumen de compra SELLIN Ata cabos completar Continuar Paso 2 de 3. Próximo pas…" at bounding box center [743, 365] width 304 height 479
click at [741, 289] on input "Continuar" at bounding box center [743, 289] width 264 height 34
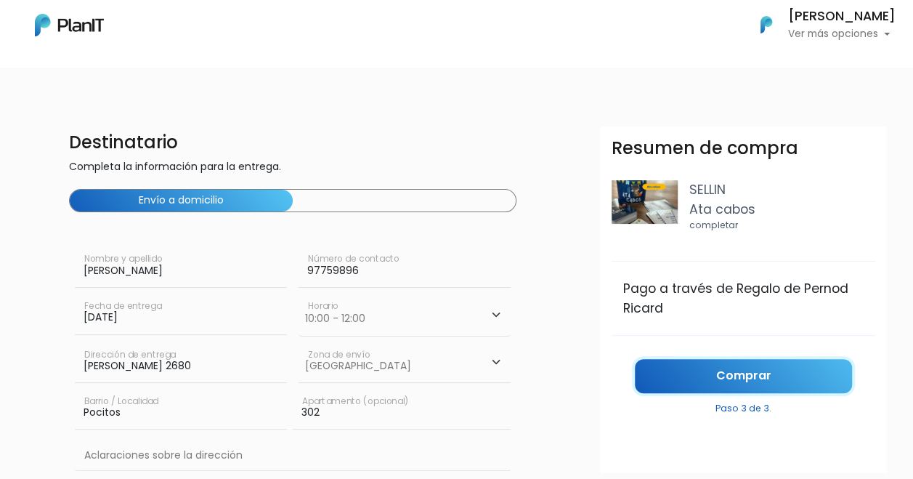
click at [739, 376] on link "Comprar" at bounding box center [743, 376] width 217 height 34
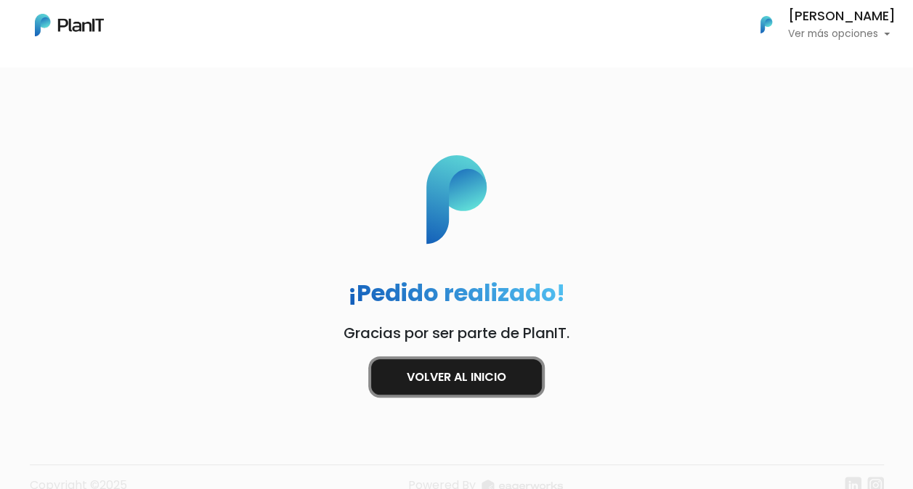
click at [485, 372] on link "Volver al inicio" at bounding box center [456, 377] width 171 height 36
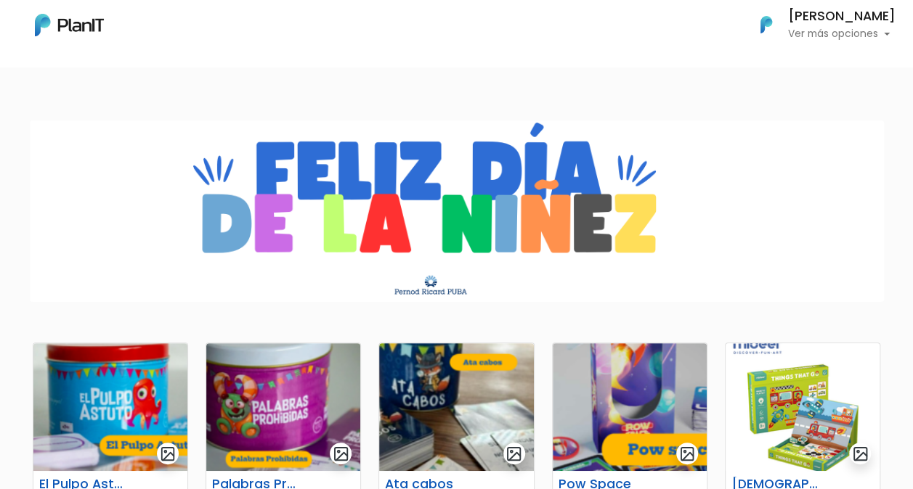
click at [834, 33] on p "Ver más opciones" at bounding box center [841, 34] width 107 height 10
click at [831, 56] on link "Mis Compras" at bounding box center [830, 65] width 129 height 29
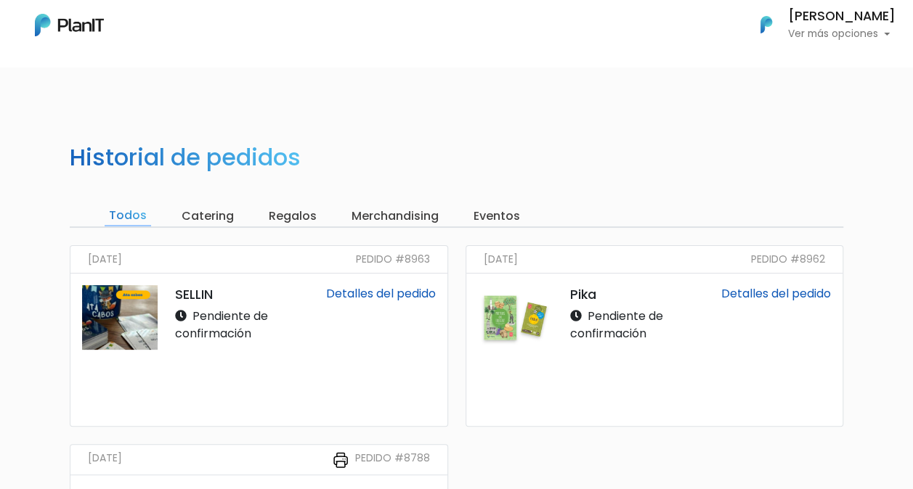
scroll to position [73, 0]
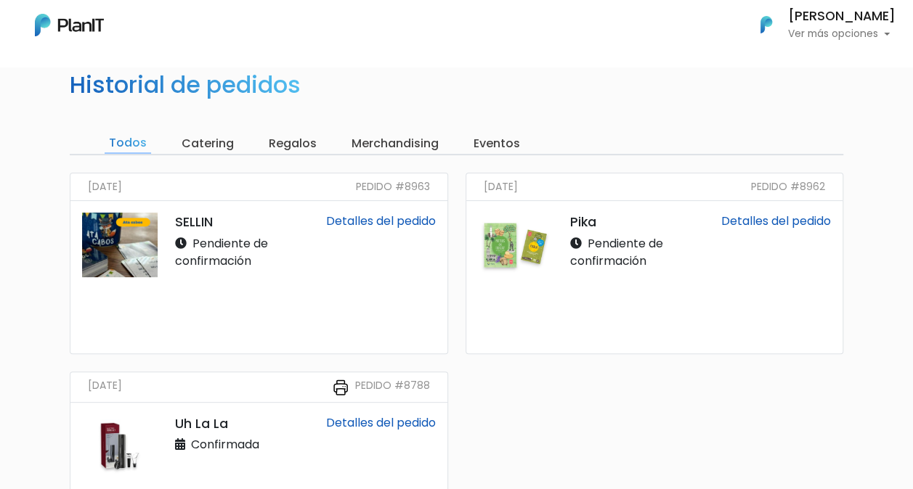
click at [744, 223] on link "Detalles del pedido" at bounding box center [776, 221] width 110 height 17
click at [382, 218] on link "Detalles del pedido" at bounding box center [380, 221] width 110 height 17
click at [765, 219] on link "Detalles del pedido" at bounding box center [776, 221] width 110 height 17
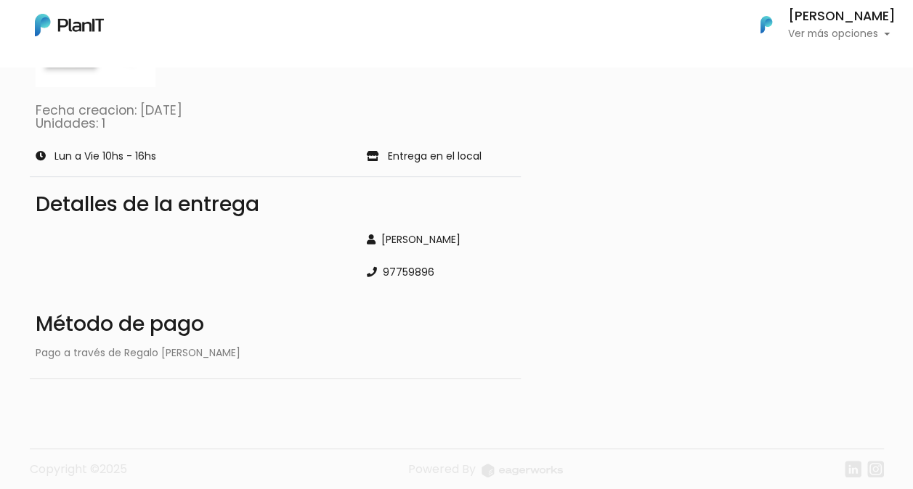
scroll to position [203, 0]
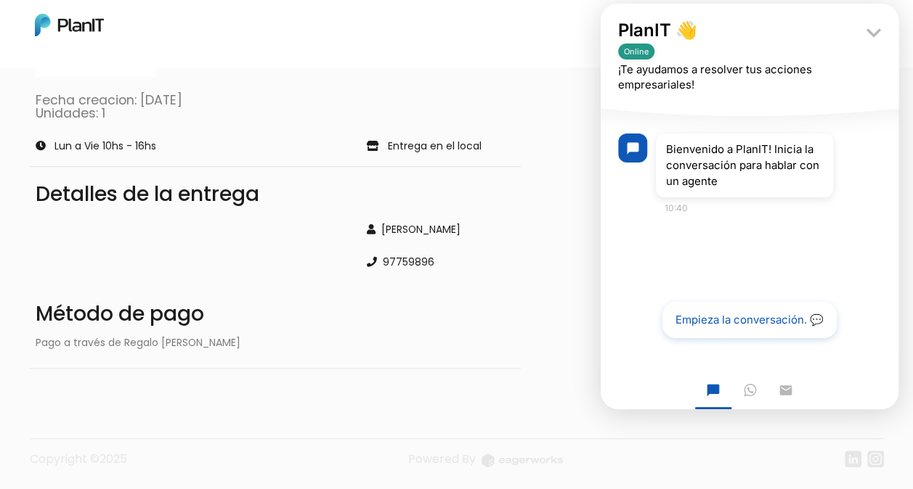
click at [757, 320] on button "Empieza la conversación. 💬" at bounding box center [749, 320] width 174 height 36
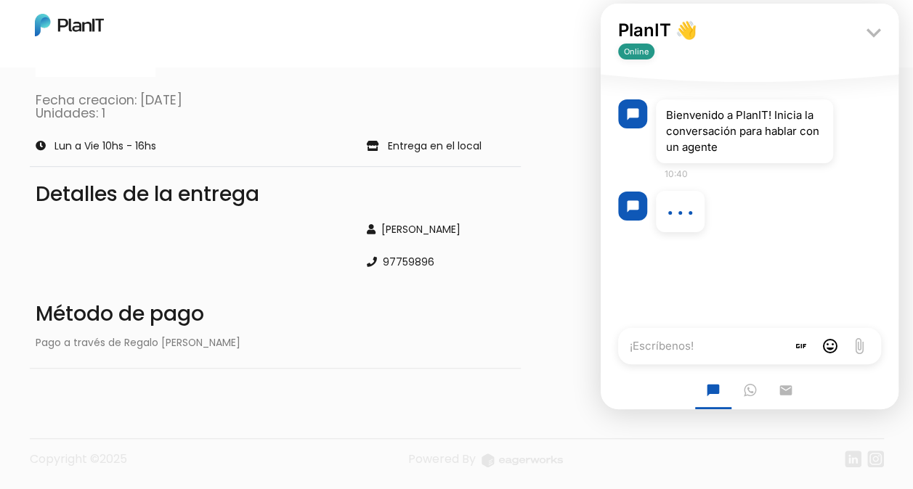
scroll to position [3, 0]
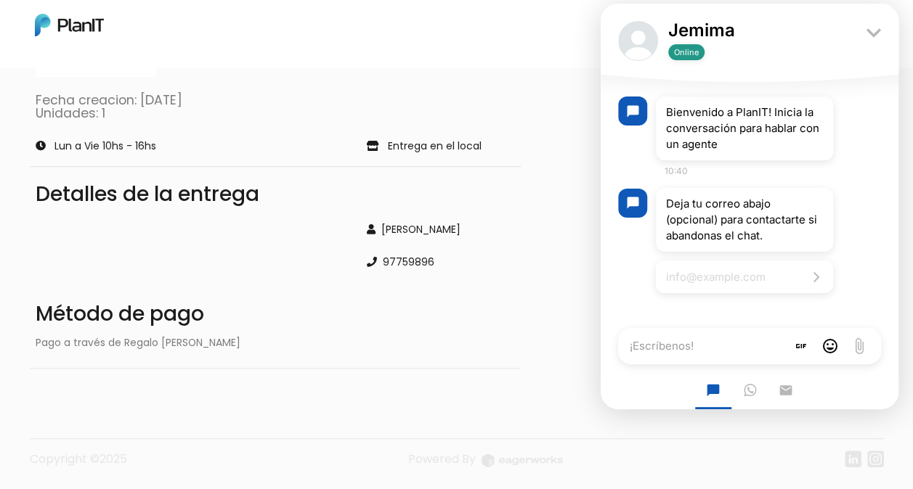
click at [705, 282] on input "Email address" at bounding box center [744, 277] width 177 height 33
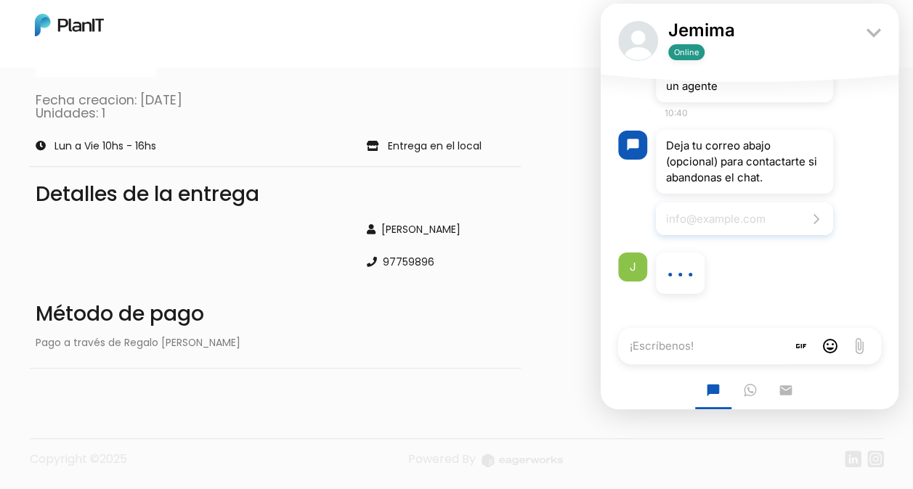
type input "[PERSON_NAME][EMAIL_ADDRESS][PERSON_NAME][DOMAIN_NAME]"
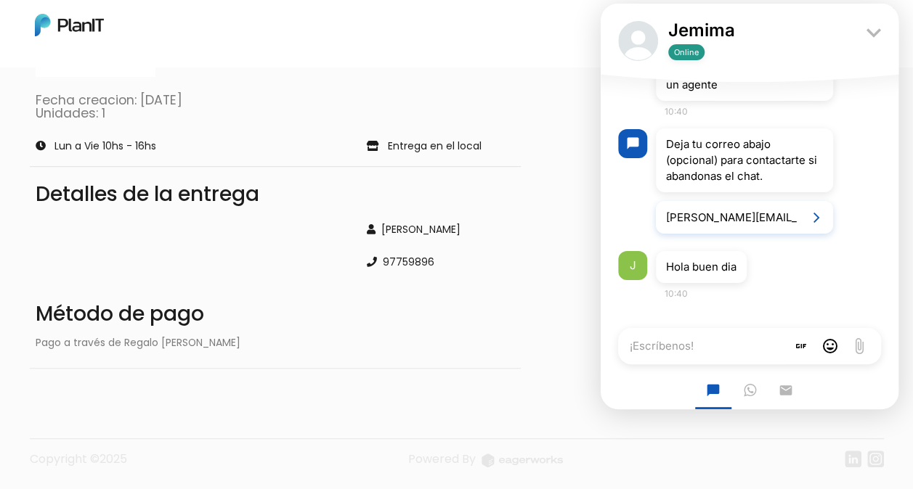
click at [715, 322] on div "Jemima Online keyboard_arrow_down chat_bubble Bienvenido a PlanIT! Inicia la co…" at bounding box center [750, 207] width 298 height 406
click at [713, 339] on textarea "¡Escríbenos!" at bounding box center [702, 346] width 168 height 36
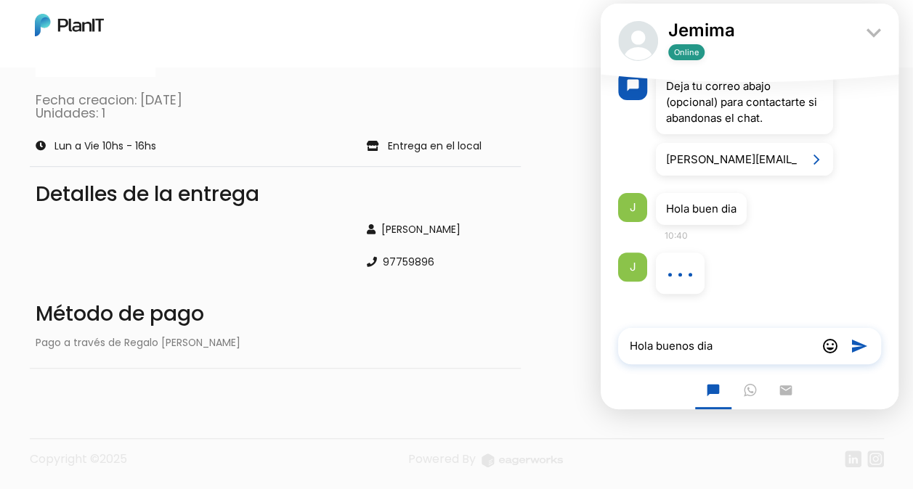
type textarea "Hola buenos dias"
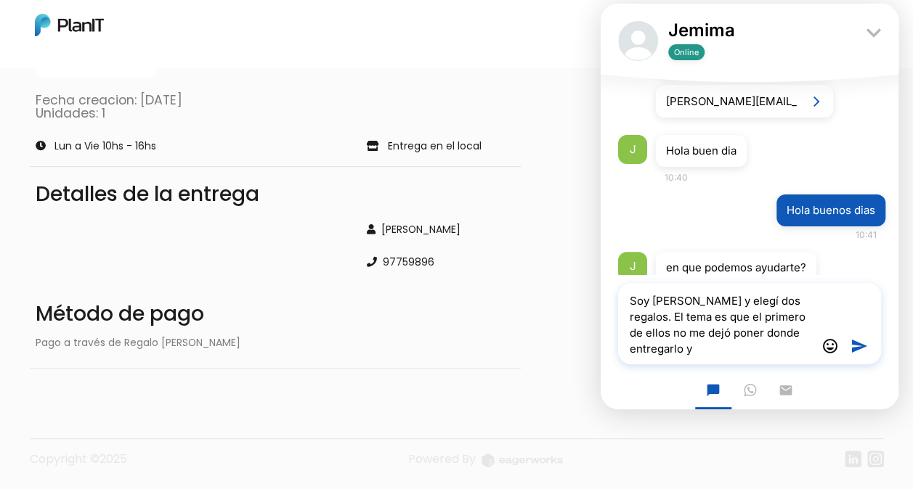
scroll to position [283, 0]
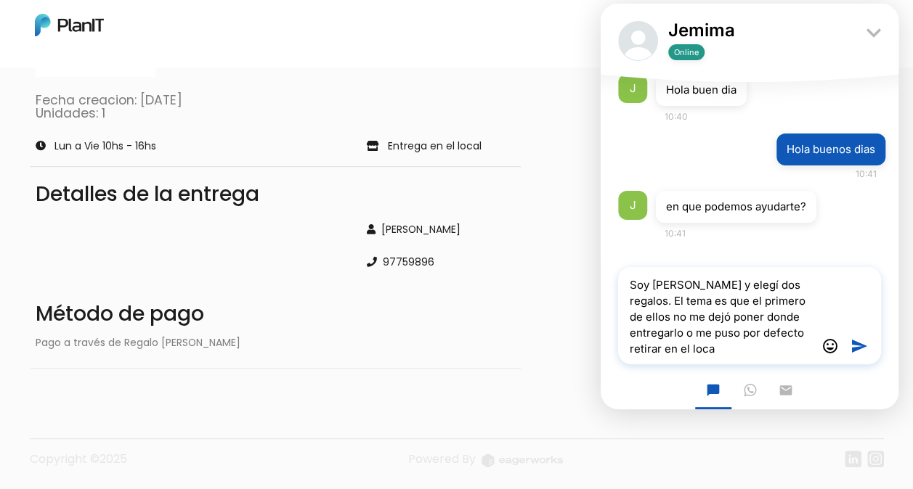
type textarea "Soy de Pernod Ricard y elegí dos regalos. El tema es que el primero de ellos no…"
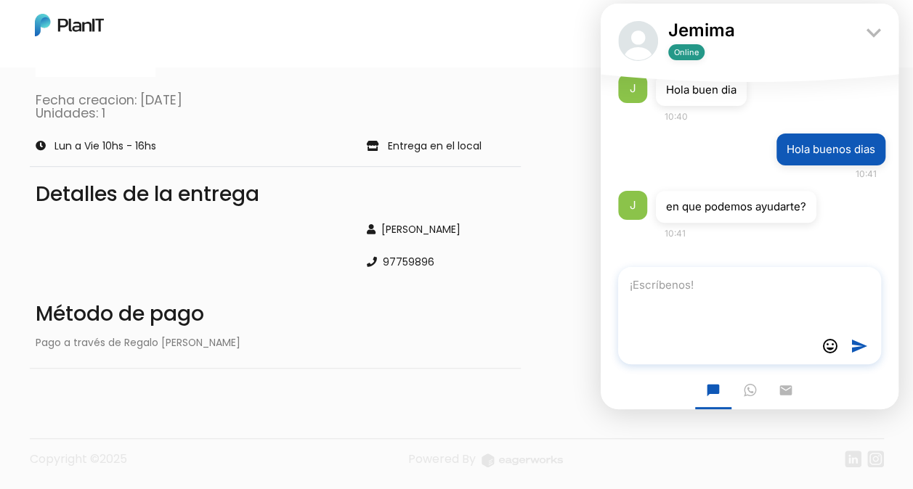
scroll to position [301, 0]
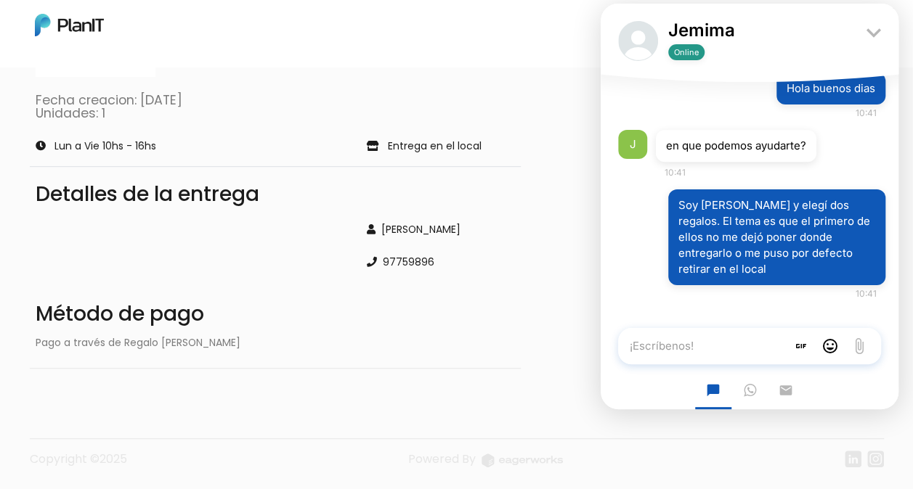
click at [692, 358] on textarea "¡Escríbenos!" at bounding box center [702, 346] width 168 height 36
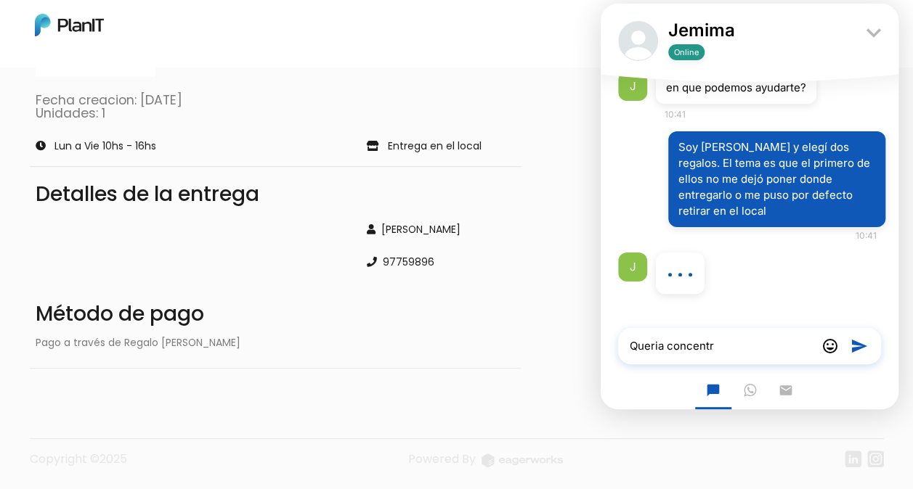
scroll to position [360, 0]
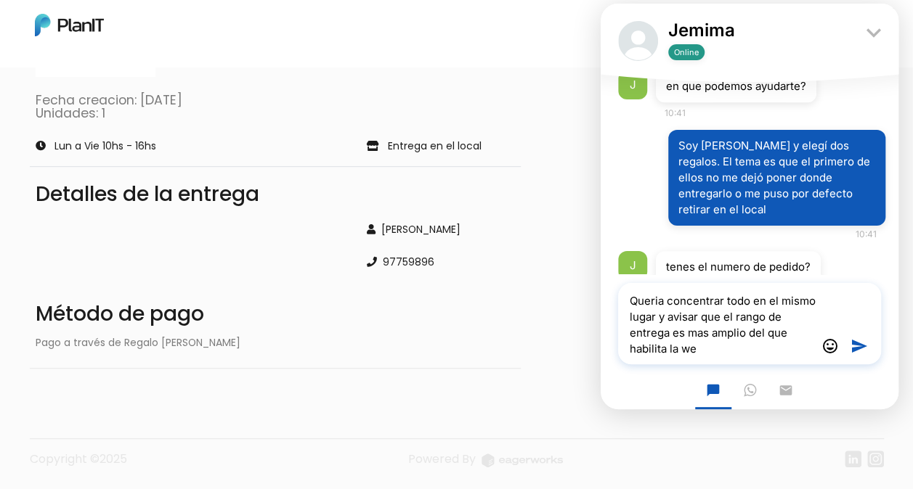
type textarea "Queria concentrar todo en el mismo lugar y avisar que el rango de entrega es ma…"
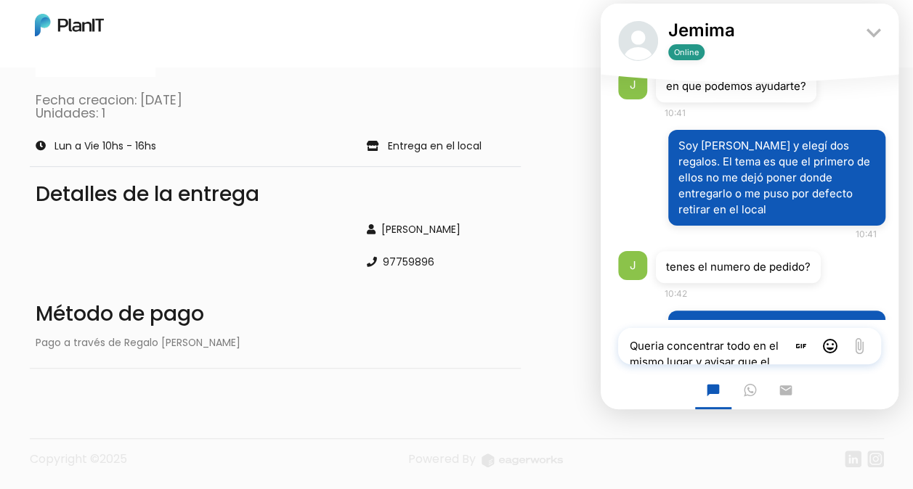
scroll to position [465, 0]
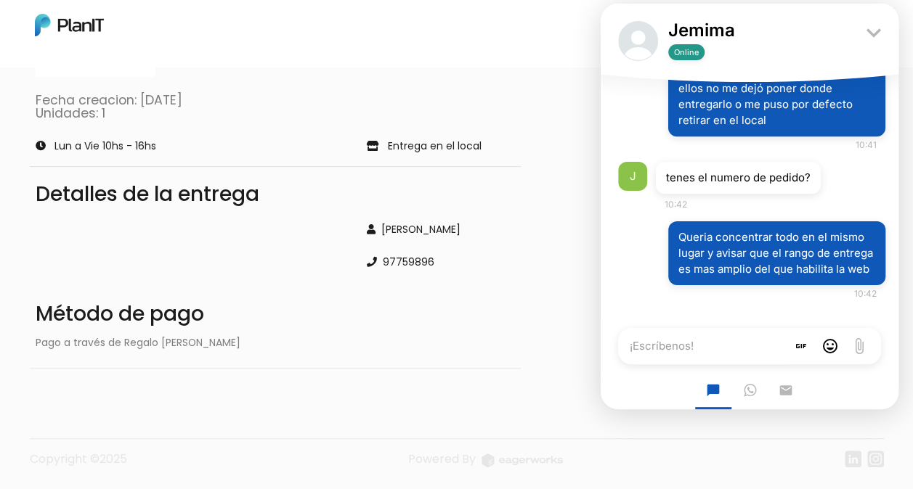
click at [373, 318] on div "Método de pago" at bounding box center [275, 314] width 479 height 30
click at [873, 33] on icon "keyboard_arrow_down" at bounding box center [873, 32] width 29 height 29
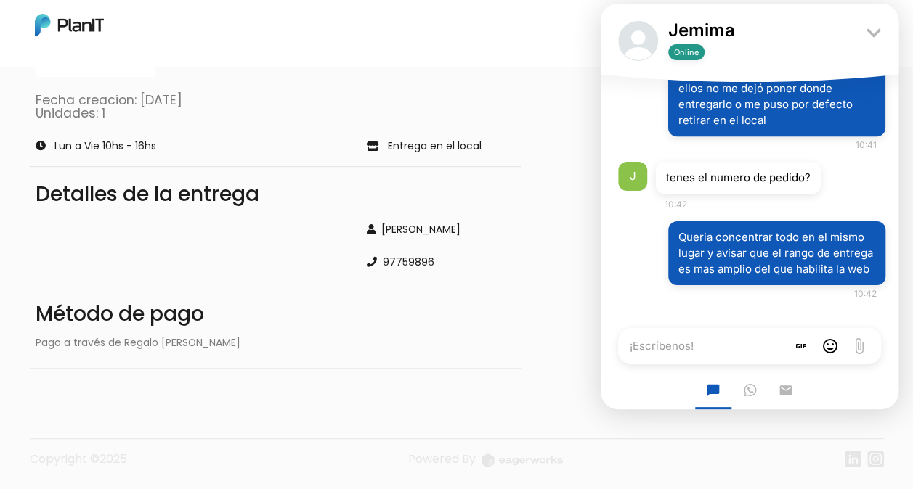
click at [512, 334] on div "Método de pago Pago a través de Regalo de Pernod Ricard" at bounding box center [275, 328] width 491 height 81
click at [875, 30] on icon "keyboard_arrow_down" at bounding box center [873, 32] width 29 height 29
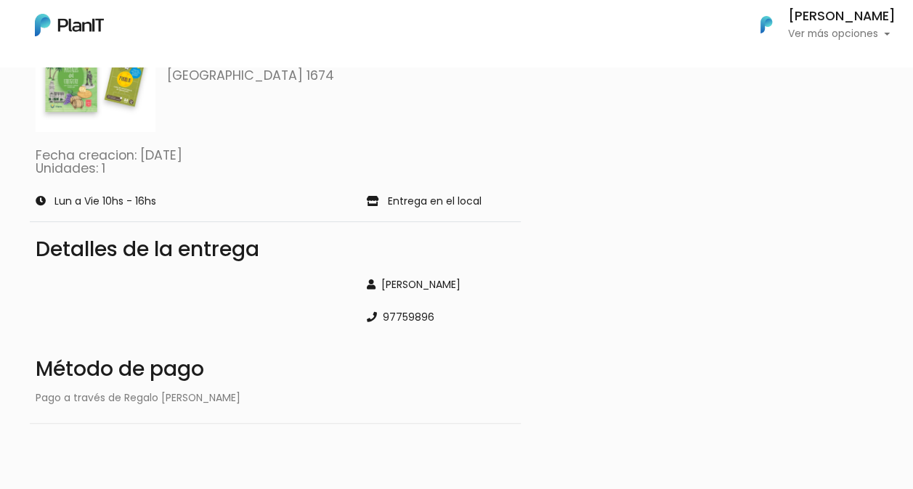
scroll to position [0, 0]
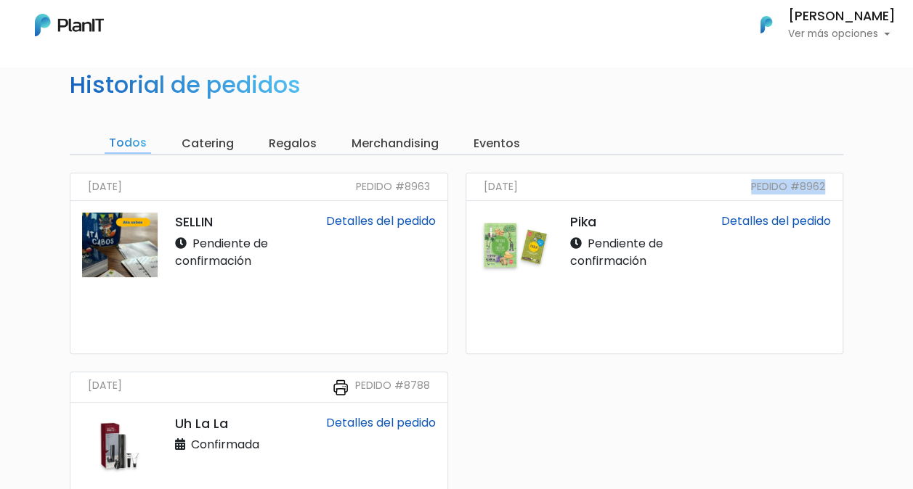
drag, startPoint x: 753, startPoint y: 190, endPoint x: 828, endPoint y: 186, distance: 74.9
click at [828, 186] on div "[DATE] Pedido #8962" at bounding box center [654, 188] width 377 height 28
copy small "Pedido #8962"
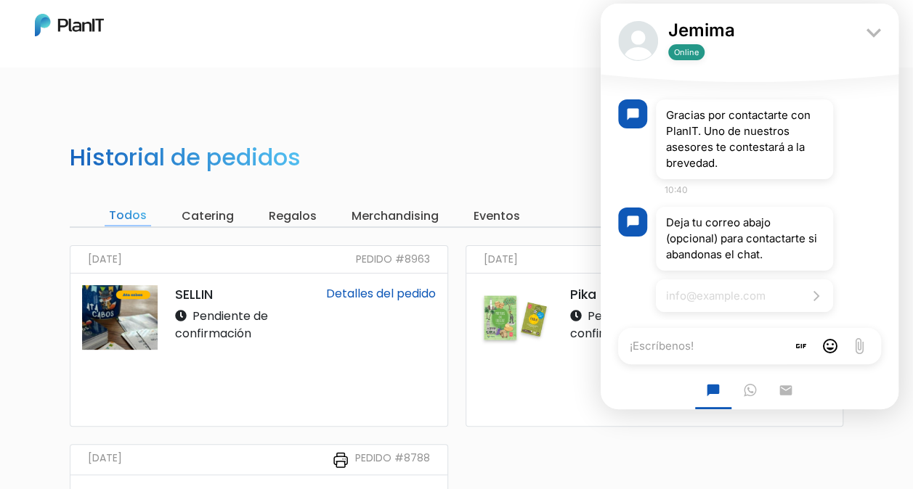
scroll to position [572, 0]
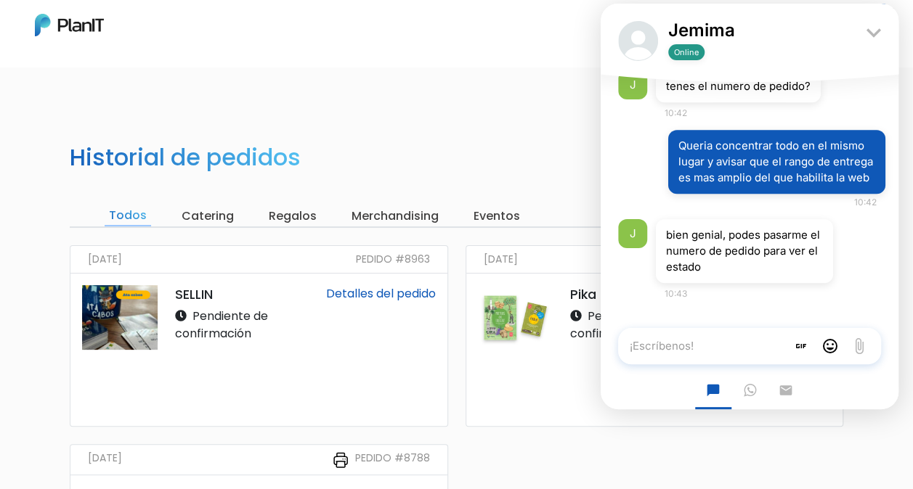
click at [744, 347] on textarea "¡Escríbenos!" at bounding box center [702, 346] width 168 height 36
paste textarea "Pedido #8962"
type textarea "Pedido #8962"
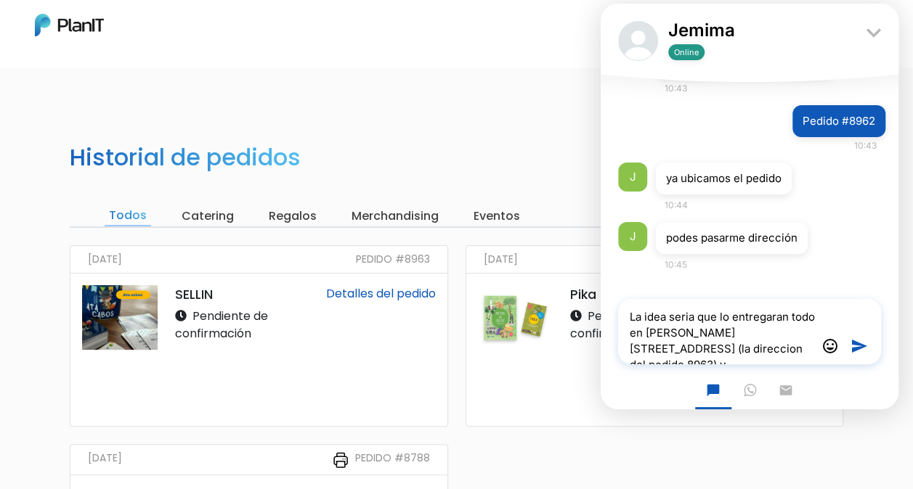
scroll to position [837, 0]
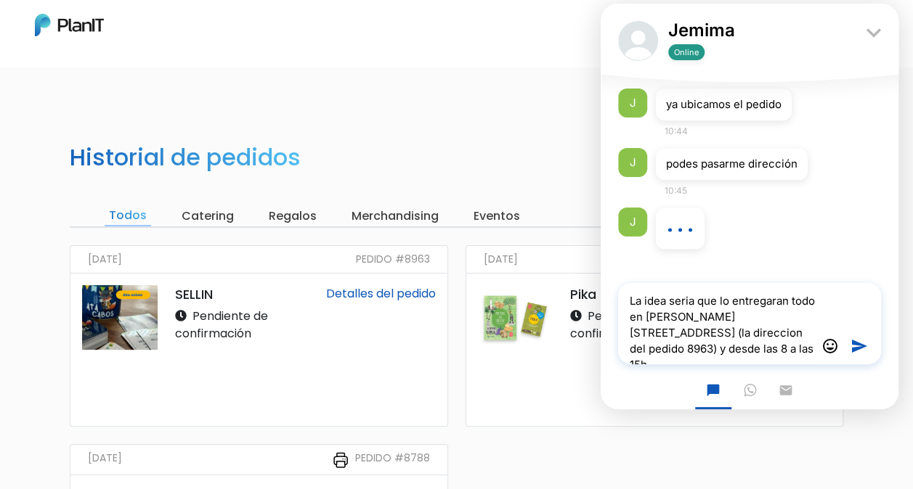
type textarea "La idea seria que lo entregaran todo en [PERSON_NAME][STREET_ADDRESS] (la direc…"
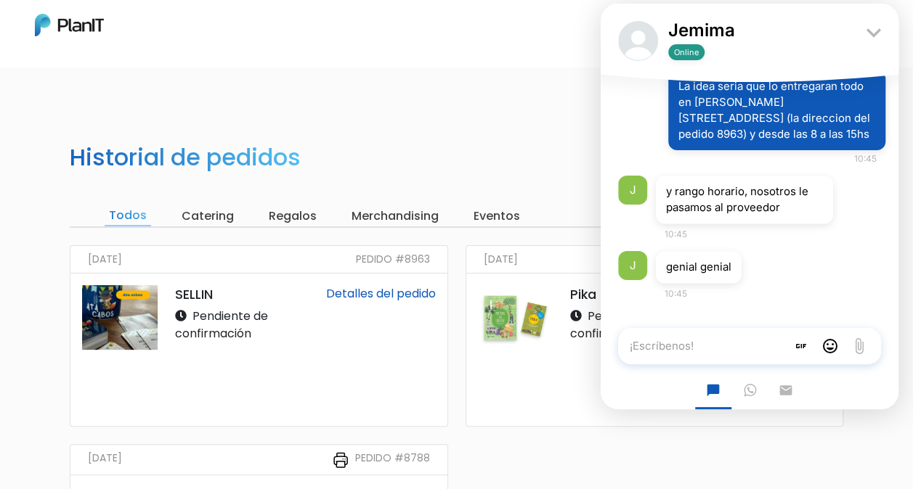
scroll to position [989, 0]
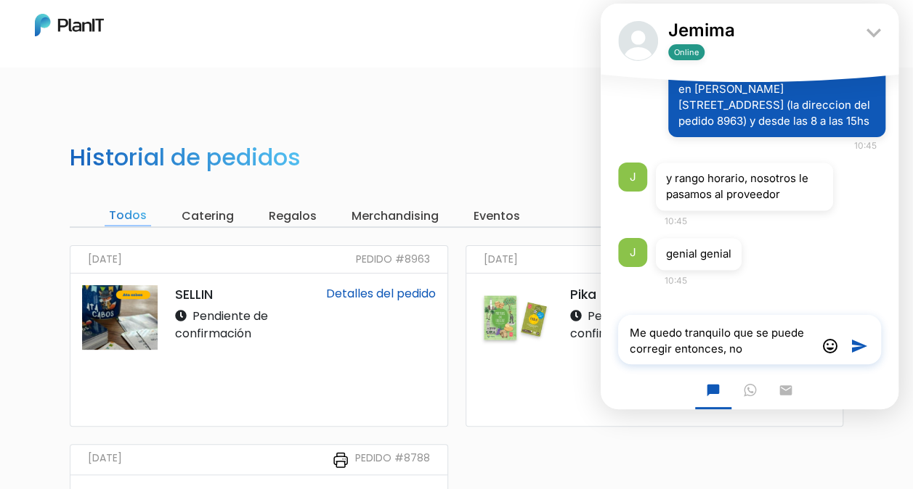
type textarea "Me quedo tranquilo que se puede corregir entonces, no?"
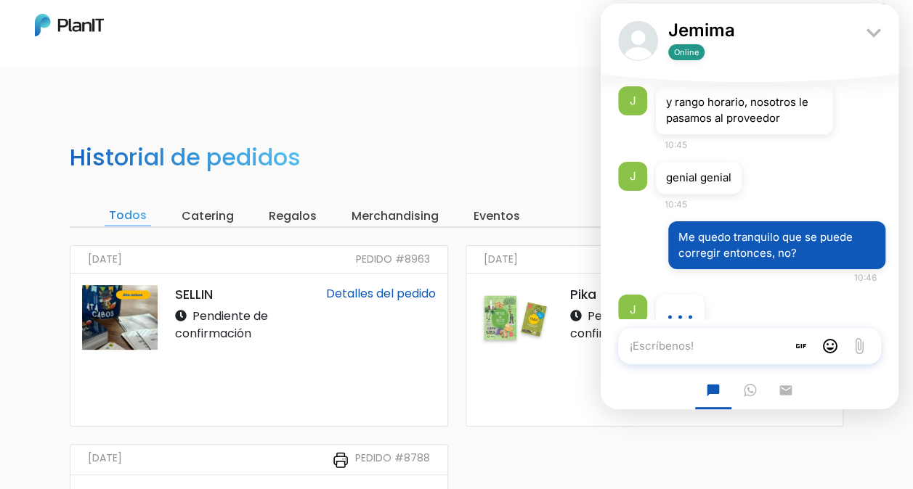
scroll to position [1121, 0]
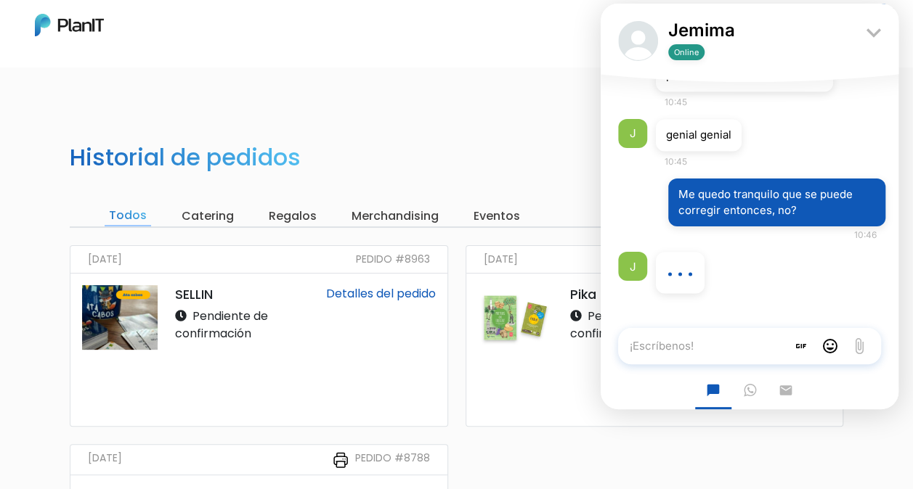
click at [708, 338] on textarea "¡Escríbenos!" at bounding box center [702, 346] width 168 height 36
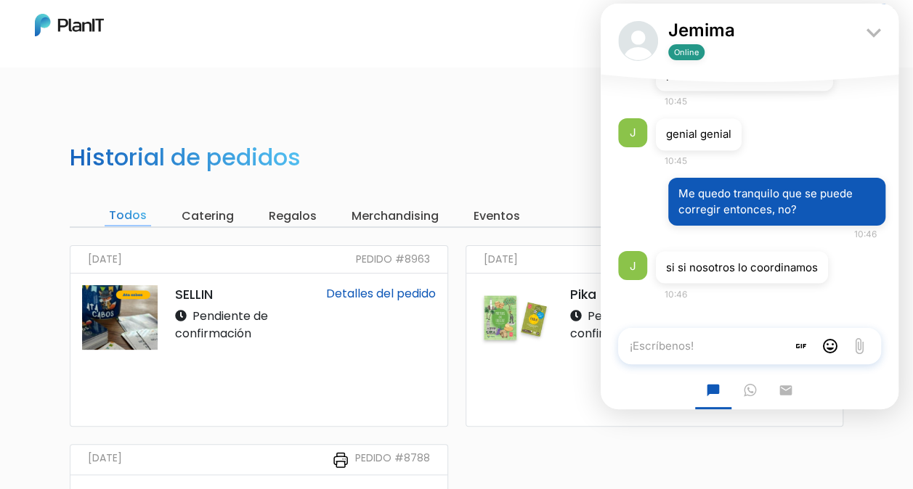
scroll to position [1123, 0]
type textarea "Muchas gracias"
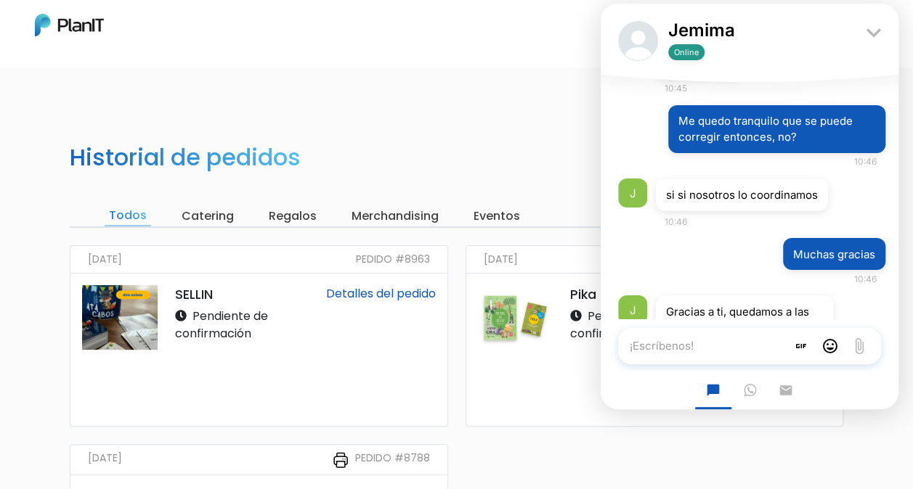
scroll to position [1255, 0]
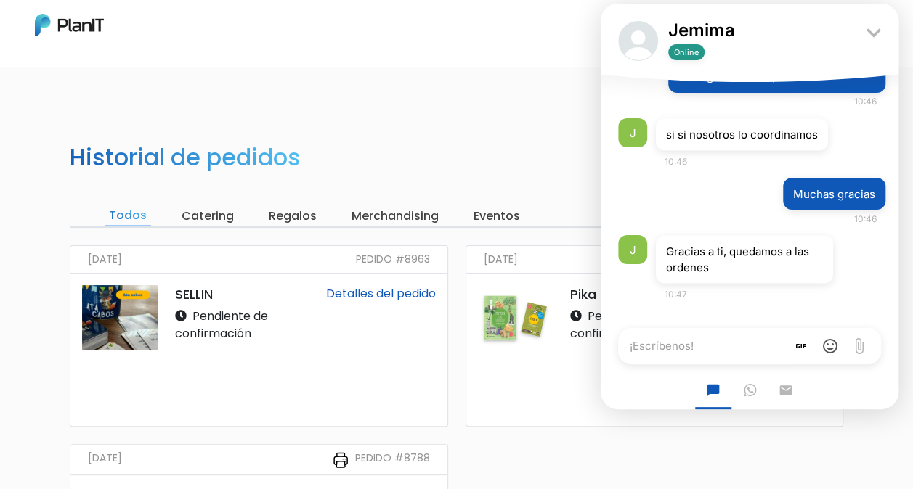
click at [830, 349] on icon "insert_emoticon" at bounding box center [829, 346] width 17 height 17
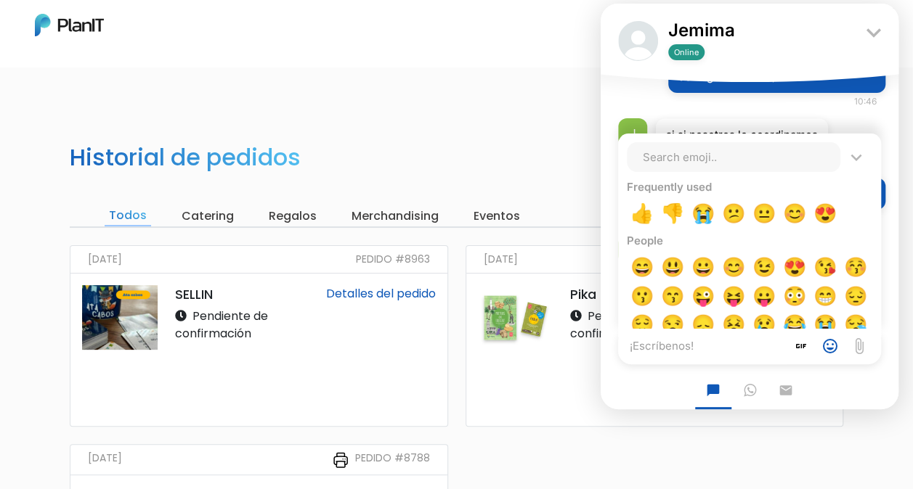
click at [642, 216] on div "👍" at bounding box center [641, 214] width 23 height 22
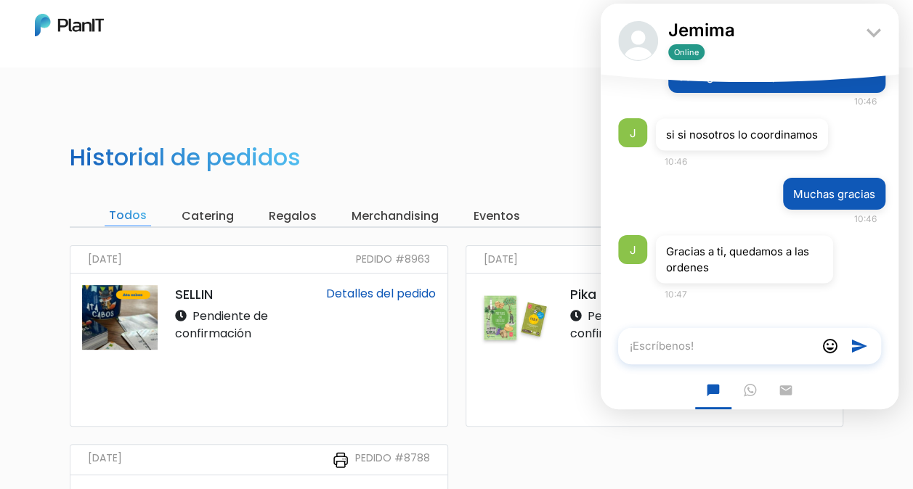
type textarea "👍"
